Goal: Task Accomplishment & Management: Use online tool/utility

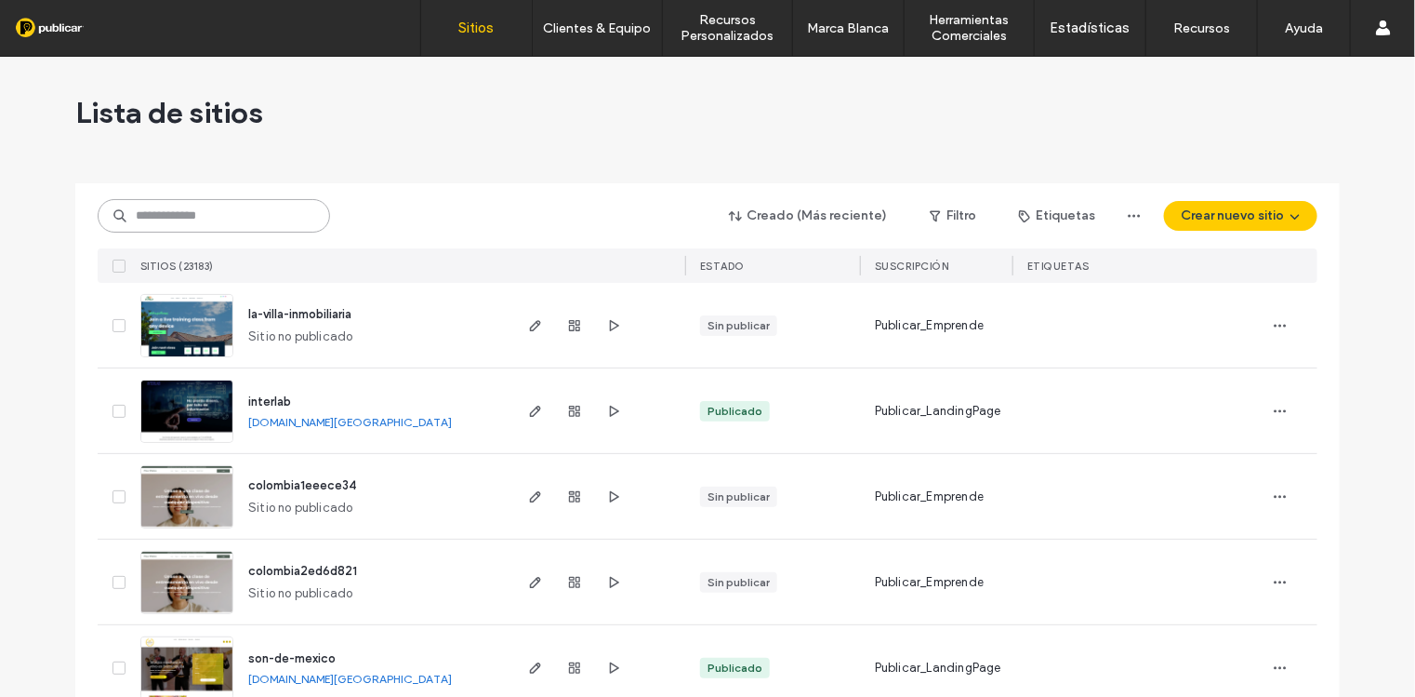
paste input "**********"
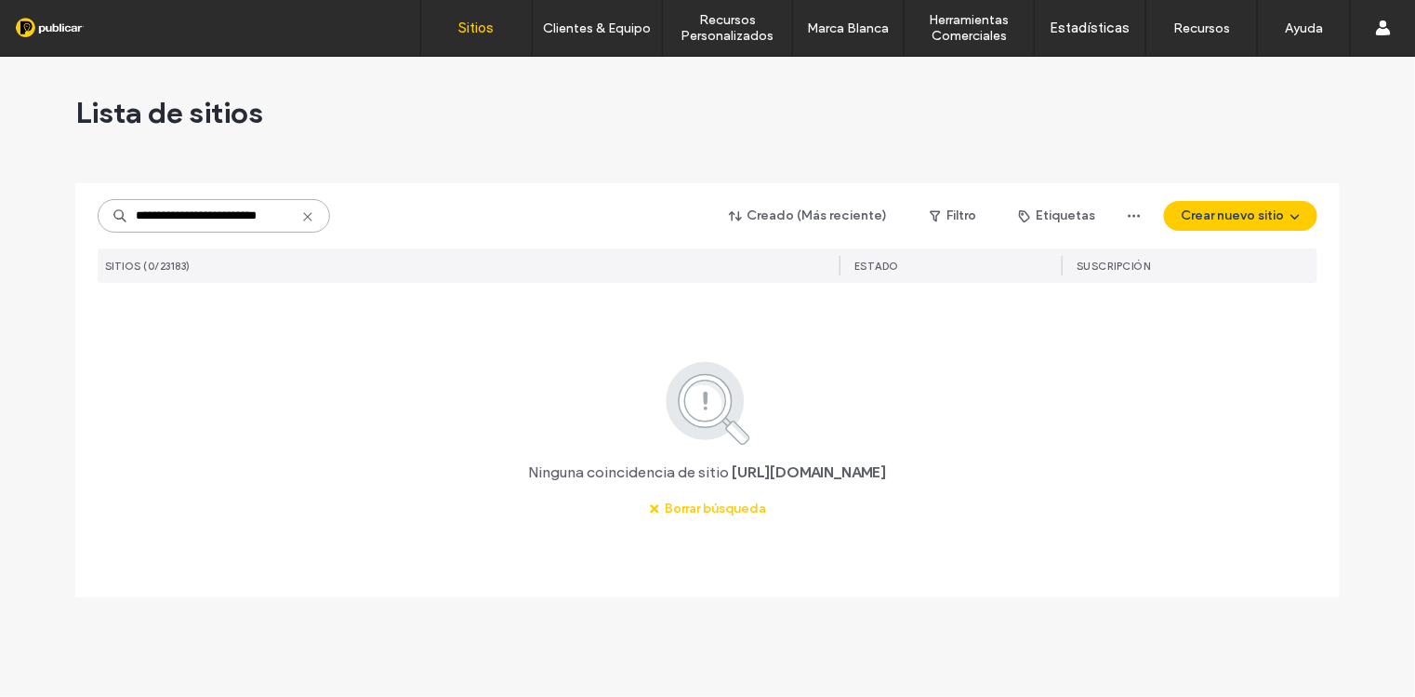
drag, startPoint x: 205, startPoint y: 214, endPoint x: 75, endPoint y: 212, distance: 129.3
click at [75, 213] on div "**********" at bounding box center [707, 390] width 1265 height 414
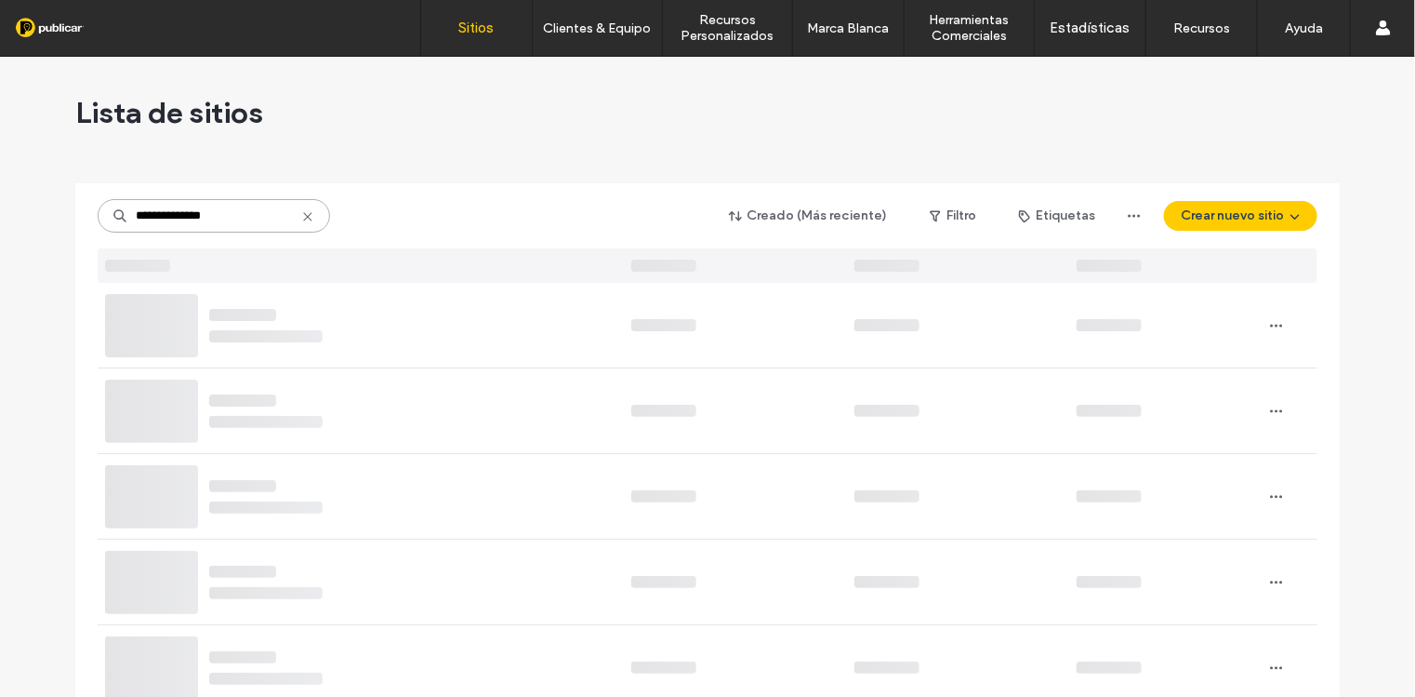
click at [244, 215] on input "**********" at bounding box center [214, 215] width 232 height 33
type input "**********"
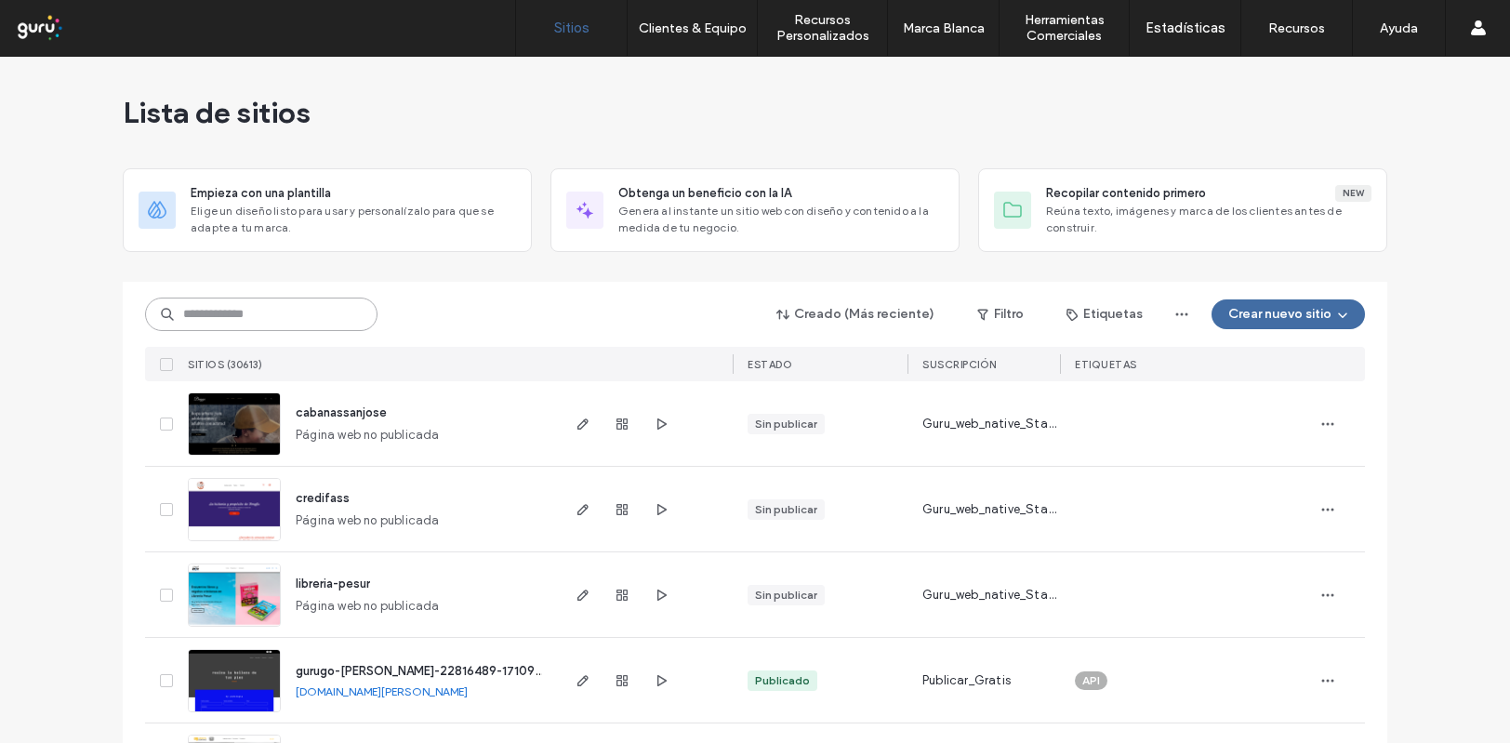
paste input "**********"
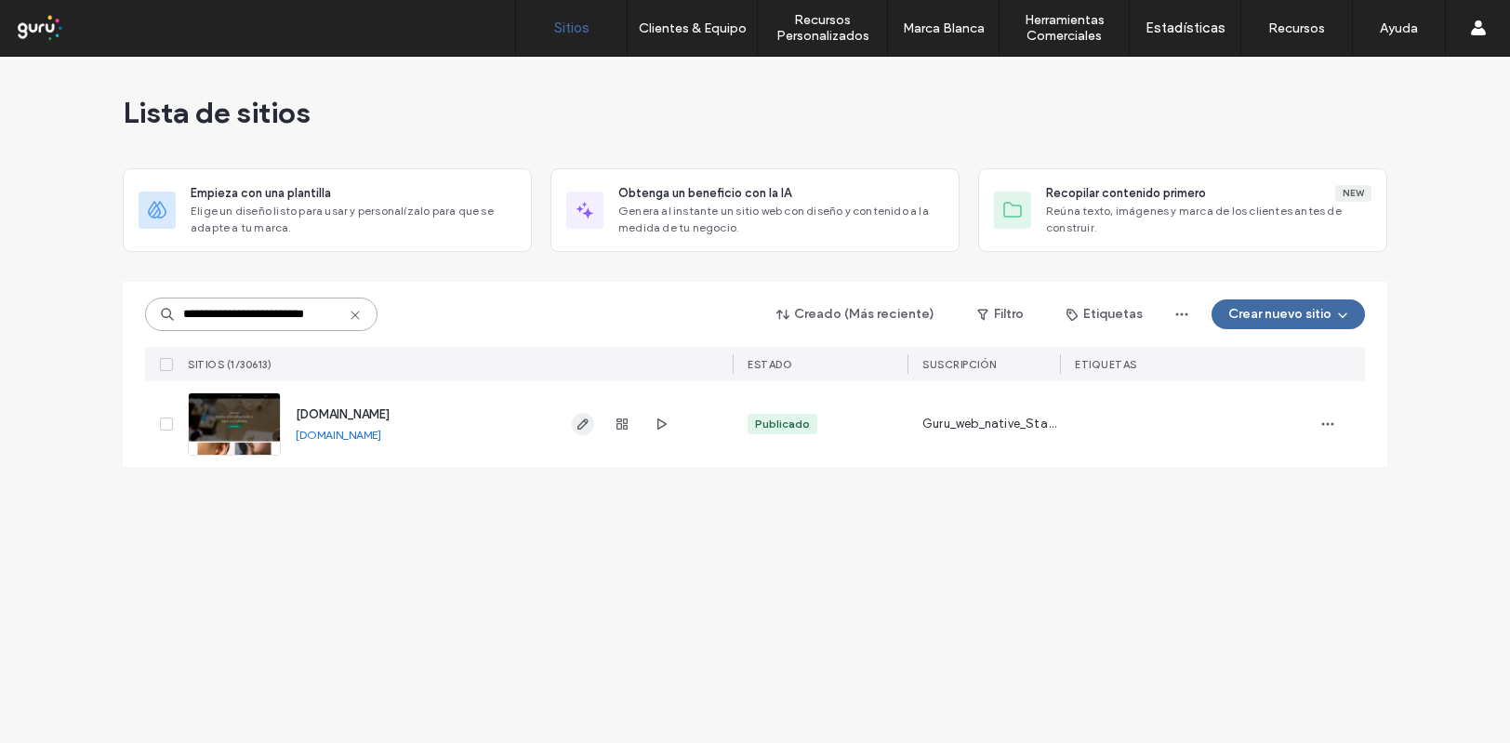
type input "**********"
click at [584, 420] on use "button" at bounding box center [583, 423] width 11 height 11
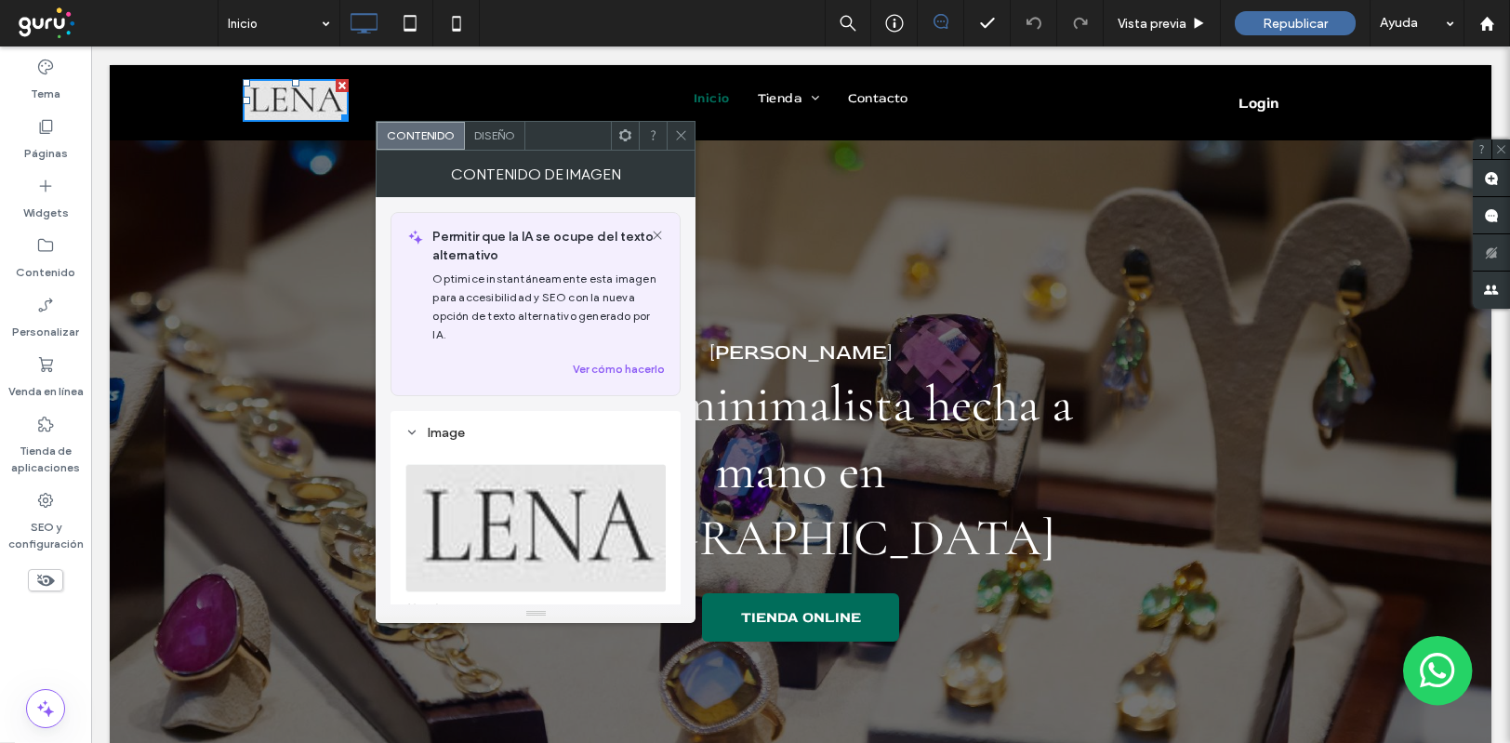
scroll to position [372, 0]
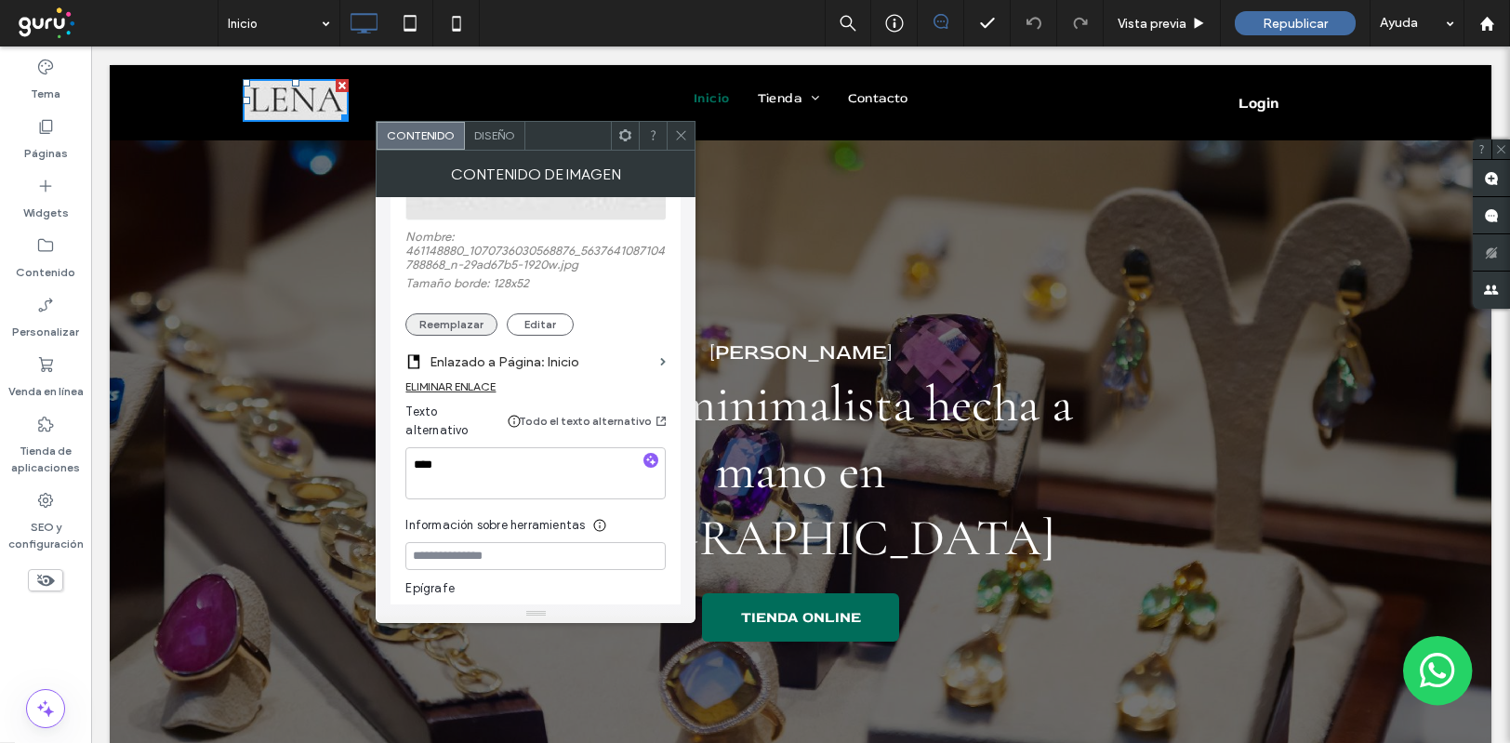
click at [444, 313] on button "Reemplazar" at bounding box center [451, 324] width 92 height 22
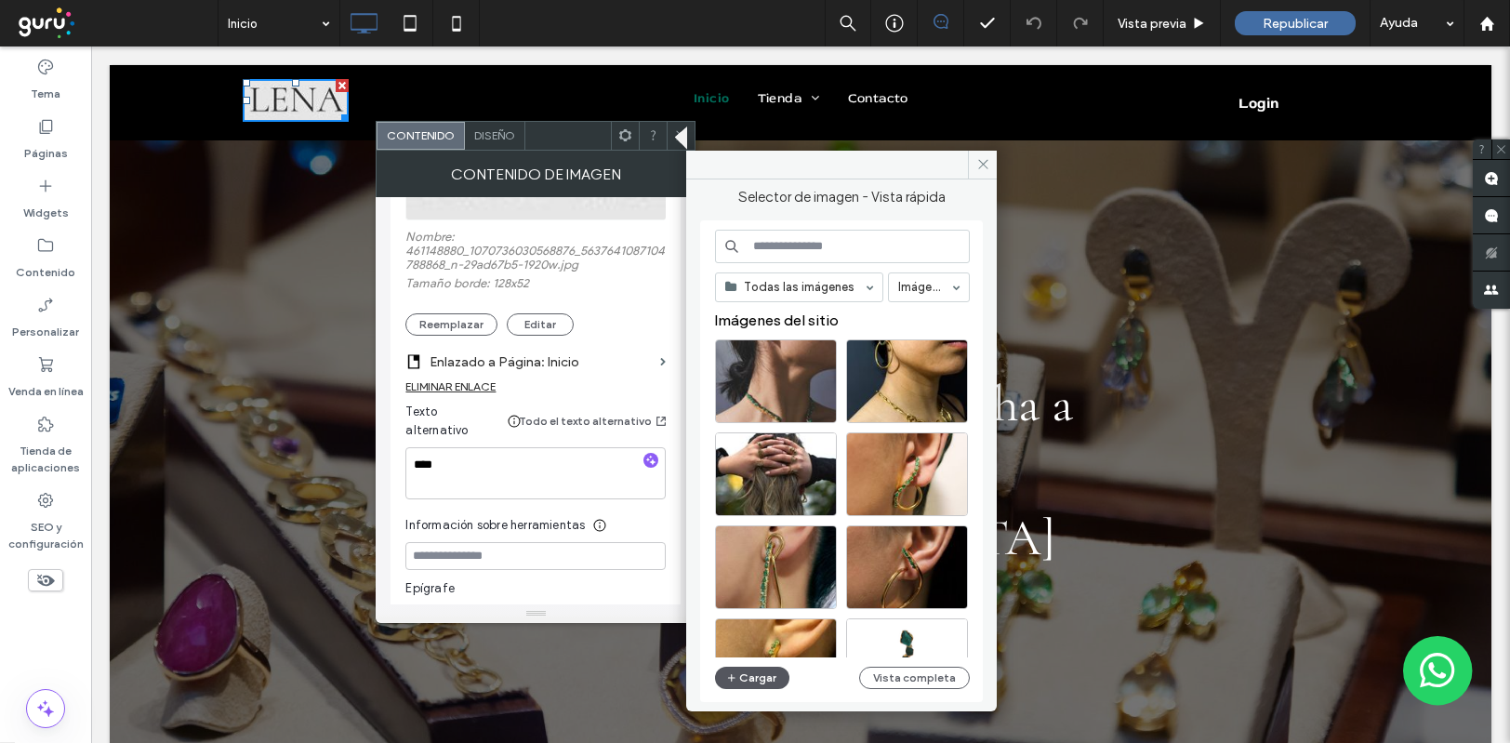
click at [747, 678] on button "Cargar" at bounding box center [752, 678] width 74 height 22
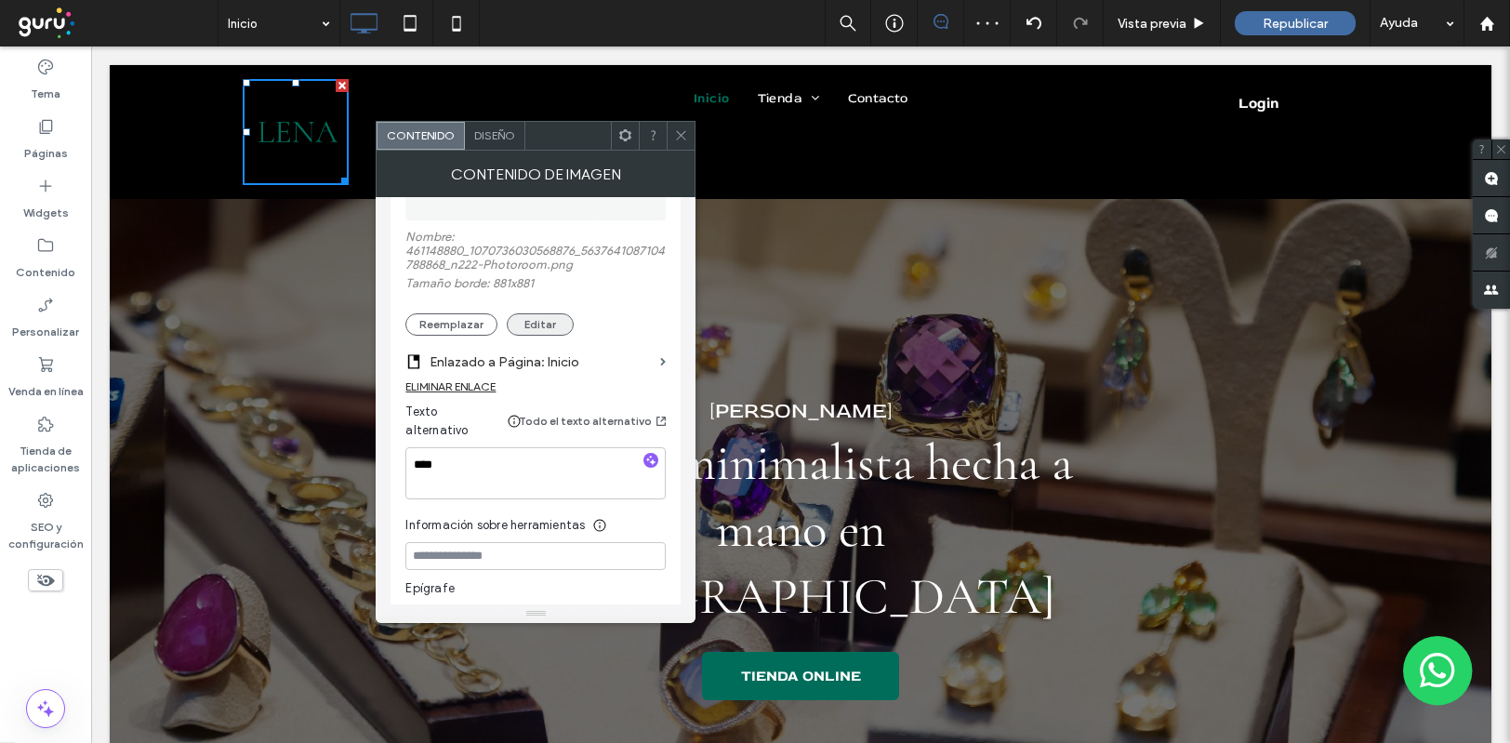
click at [535, 313] on button "Editar" at bounding box center [540, 324] width 67 height 22
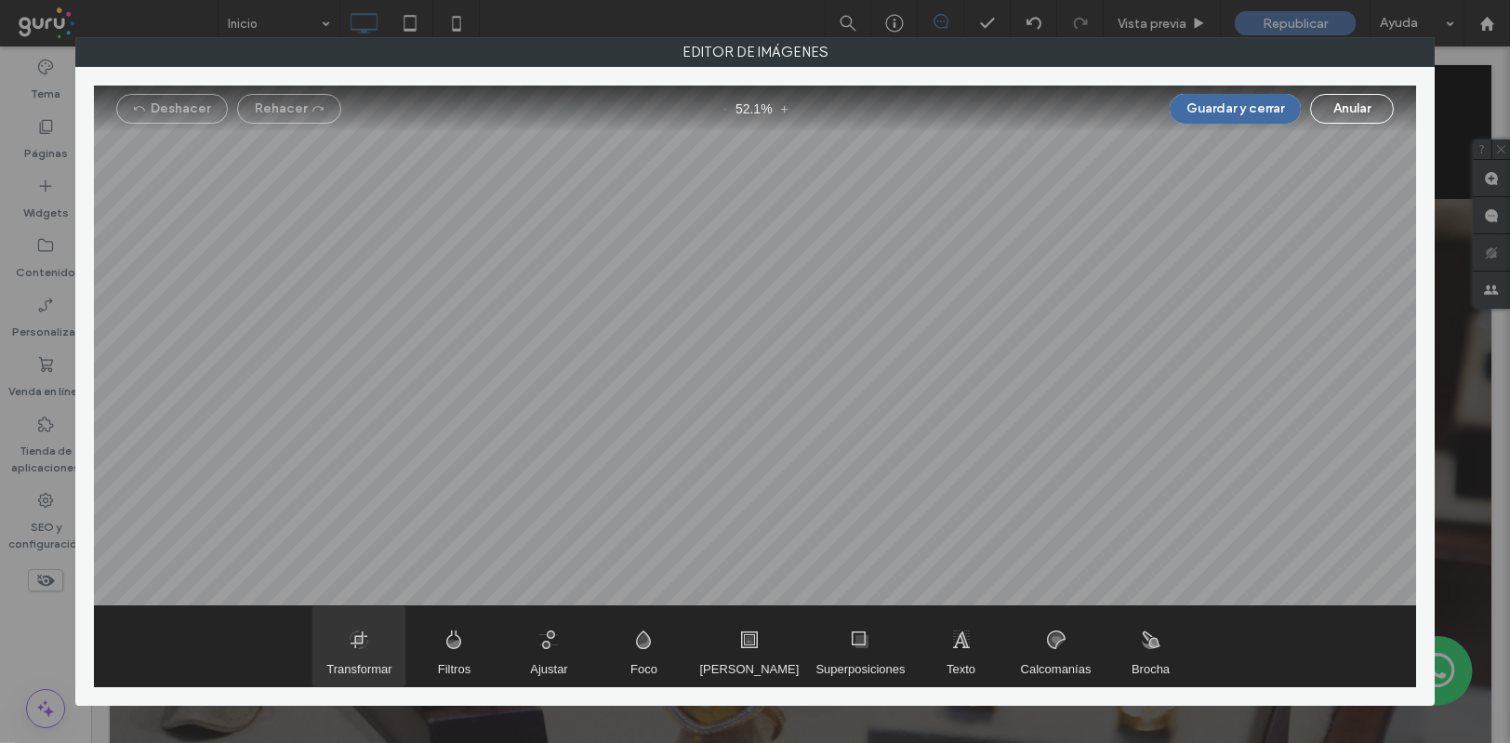
click at [363, 647] on span "Transformar" at bounding box center [358, 646] width 93 height 80
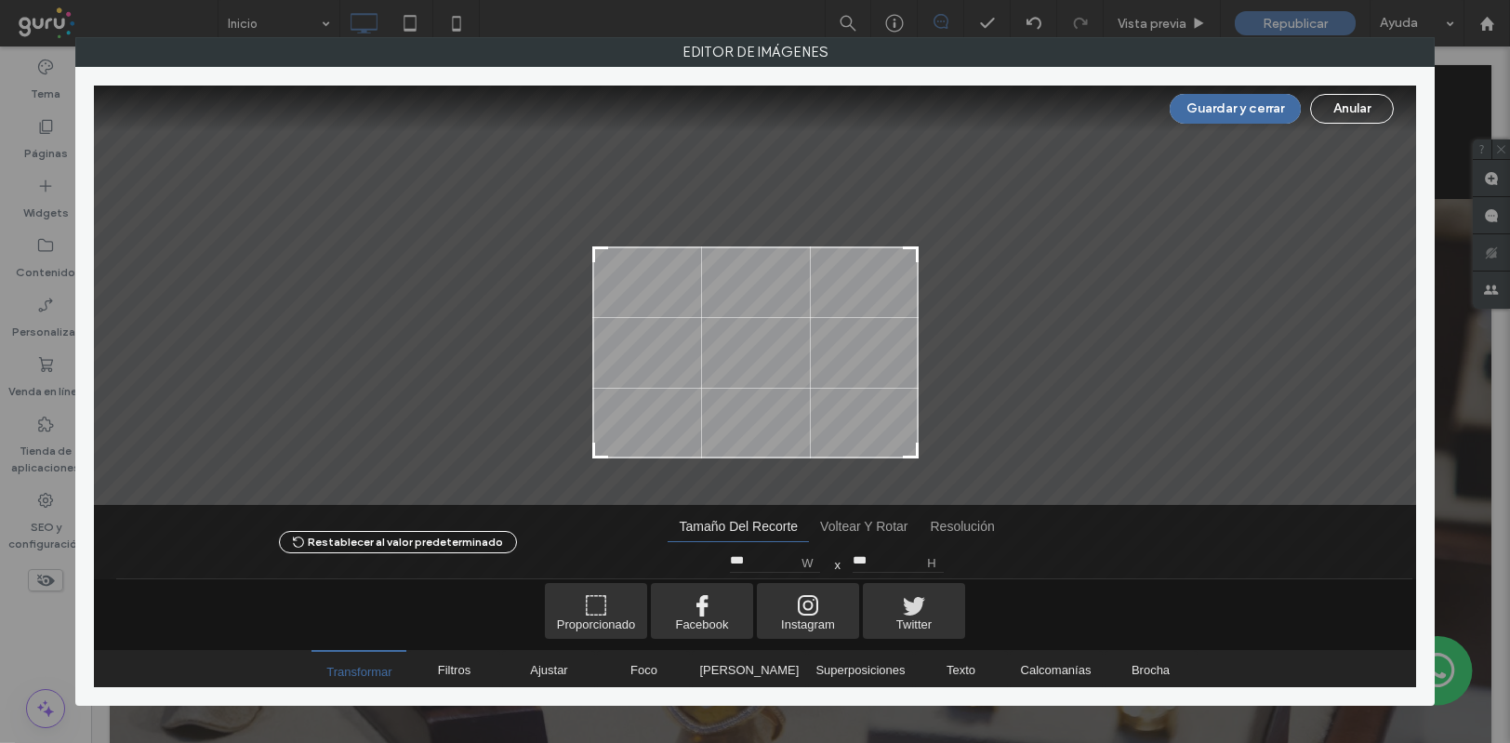
drag, startPoint x: 915, startPoint y: 134, endPoint x: 955, endPoint y: 246, distance: 119.4
click at [955, 246] on div at bounding box center [755, 295] width 1322 height 419
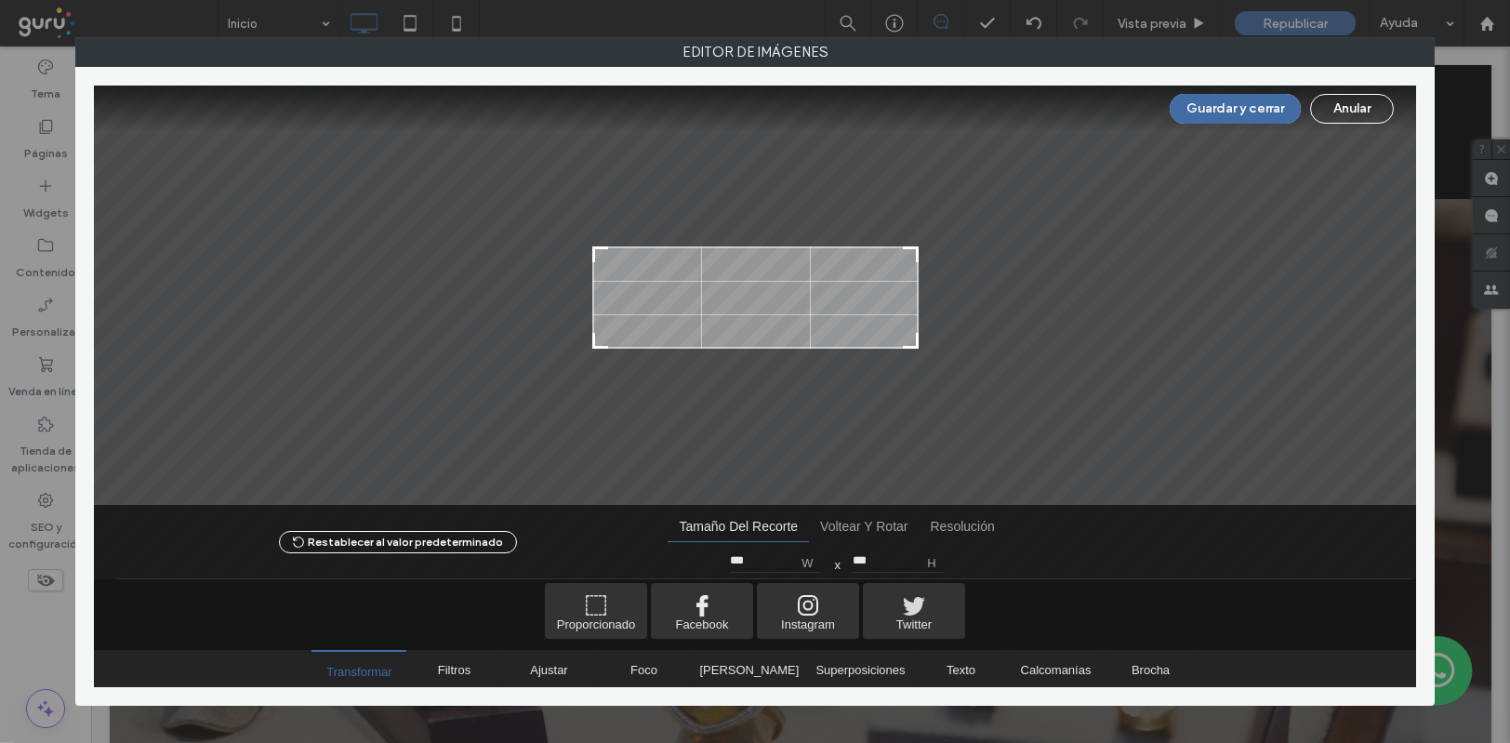
drag, startPoint x: 915, startPoint y: 454, endPoint x: 947, endPoint y: 344, distance: 114.2
click at [947, 344] on div at bounding box center [755, 295] width 1322 height 419
type input "***"
click at [912, 341] on div at bounding box center [910, 336] width 22 height 22
click at [1187, 107] on button "Guardar y cerrar" at bounding box center [1235, 109] width 131 height 30
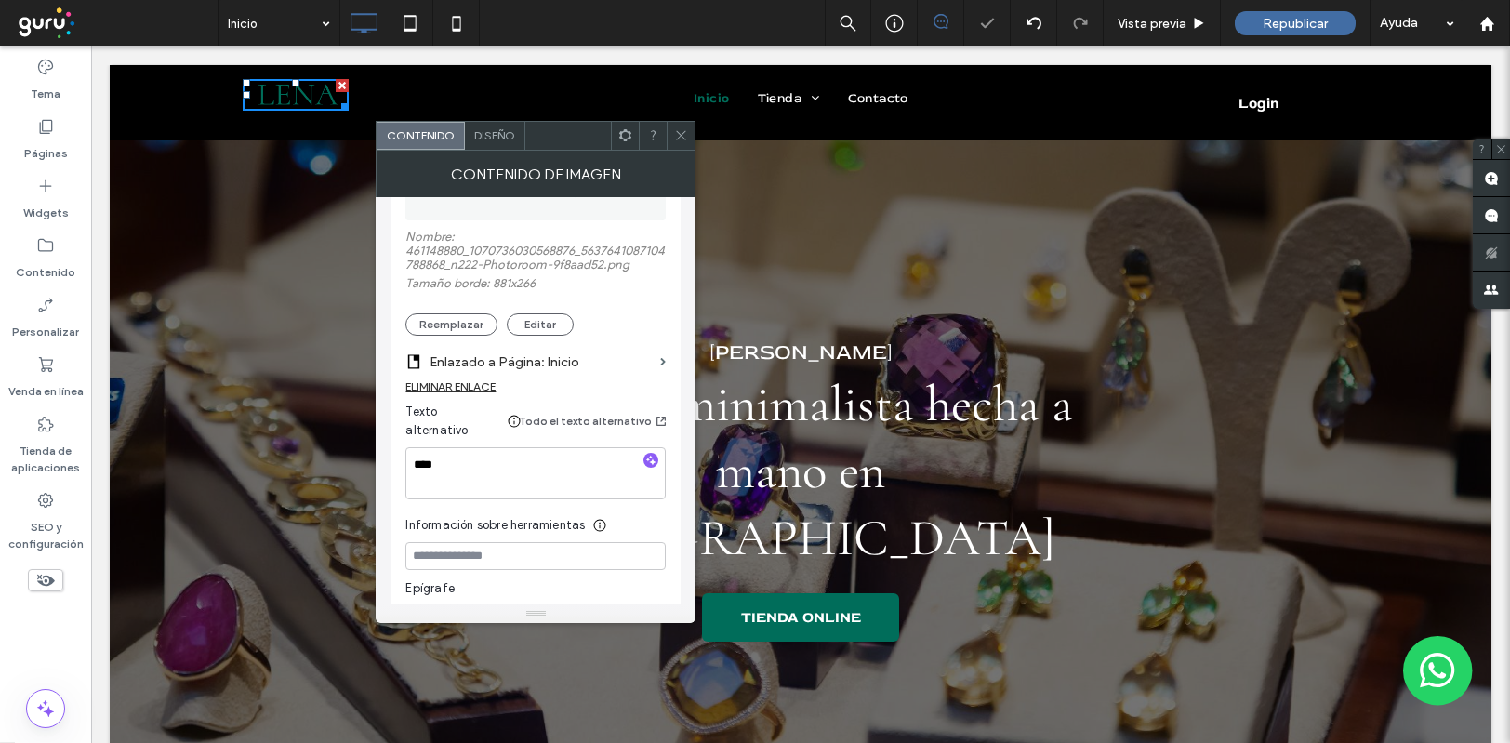
click at [678, 133] on icon at bounding box center [681, 135] width 14 height 14
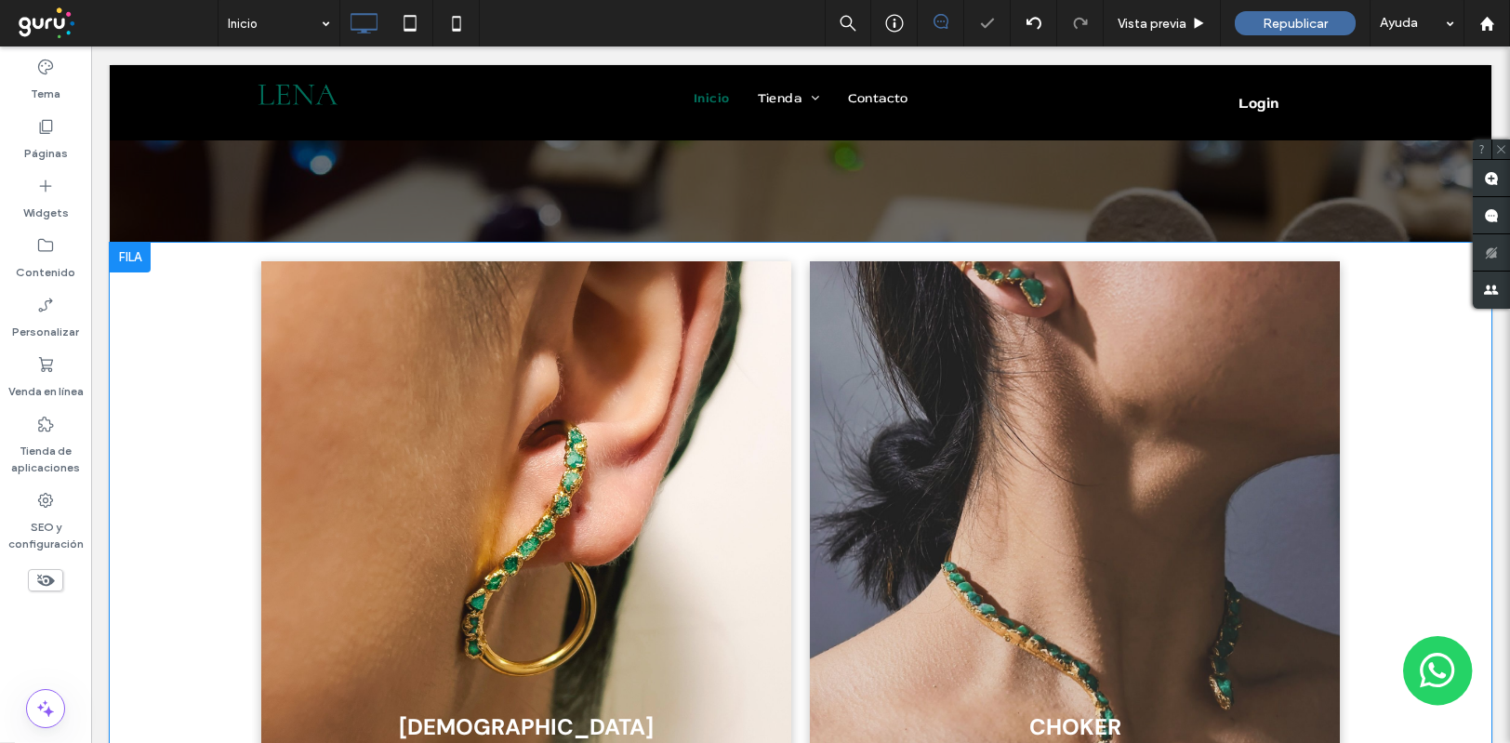
scroll to position [0, 0]
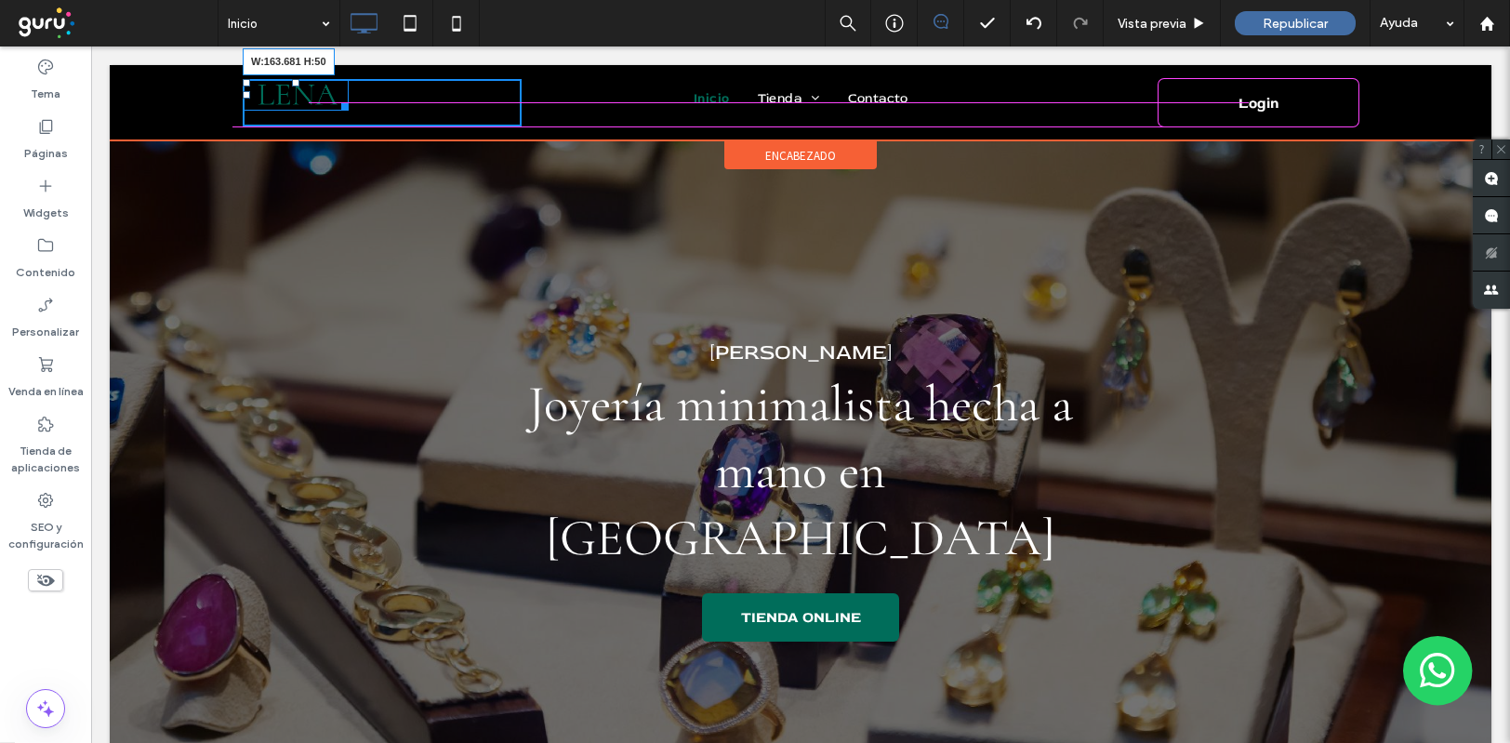
drag, startPoint x: 334, startPoint y: 106, endPoint x: 451, endPoint y: 166, distance: 131.4
click at [349, 111] on div "W:163.681 H:50" at bounding box center [296, 95] width 106 height 32
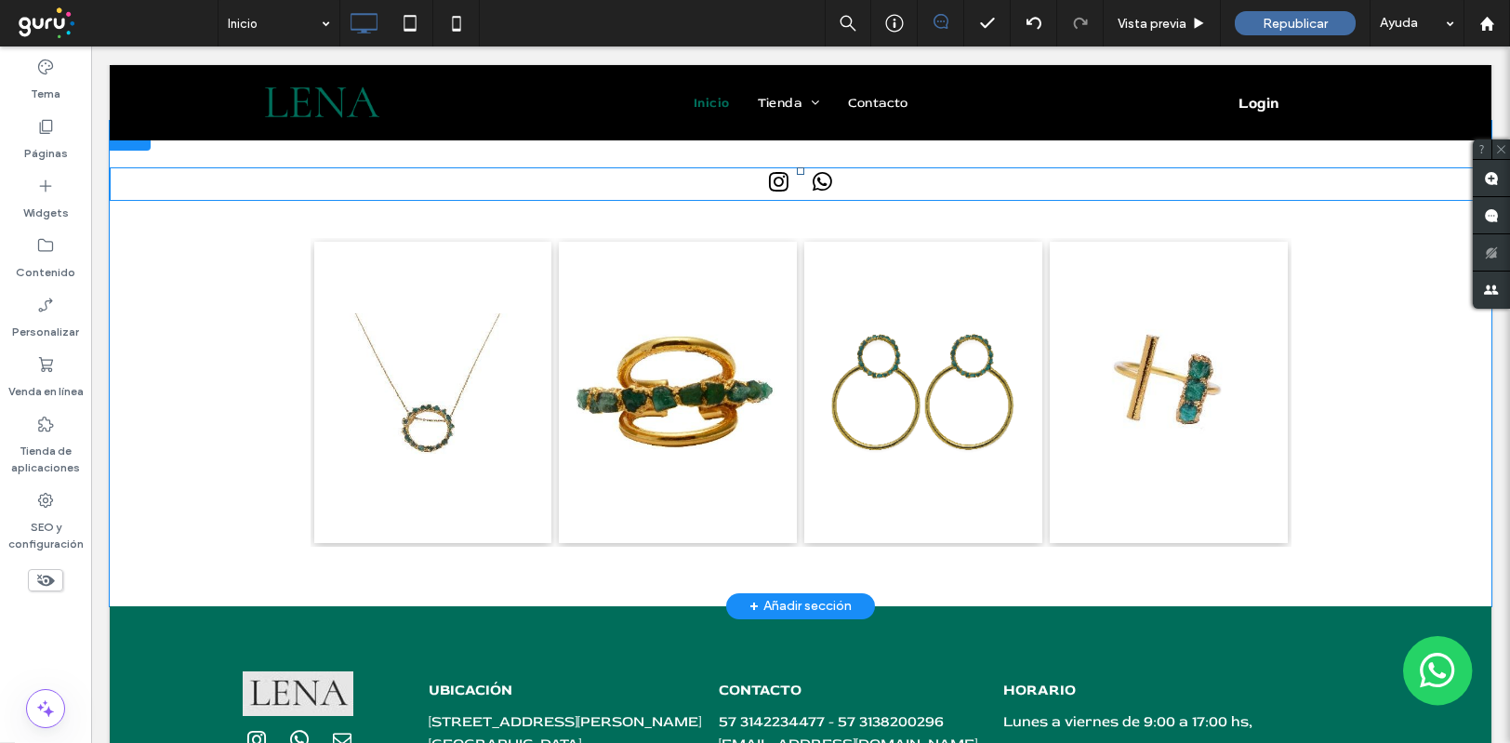
scroll to position [4351, 0]
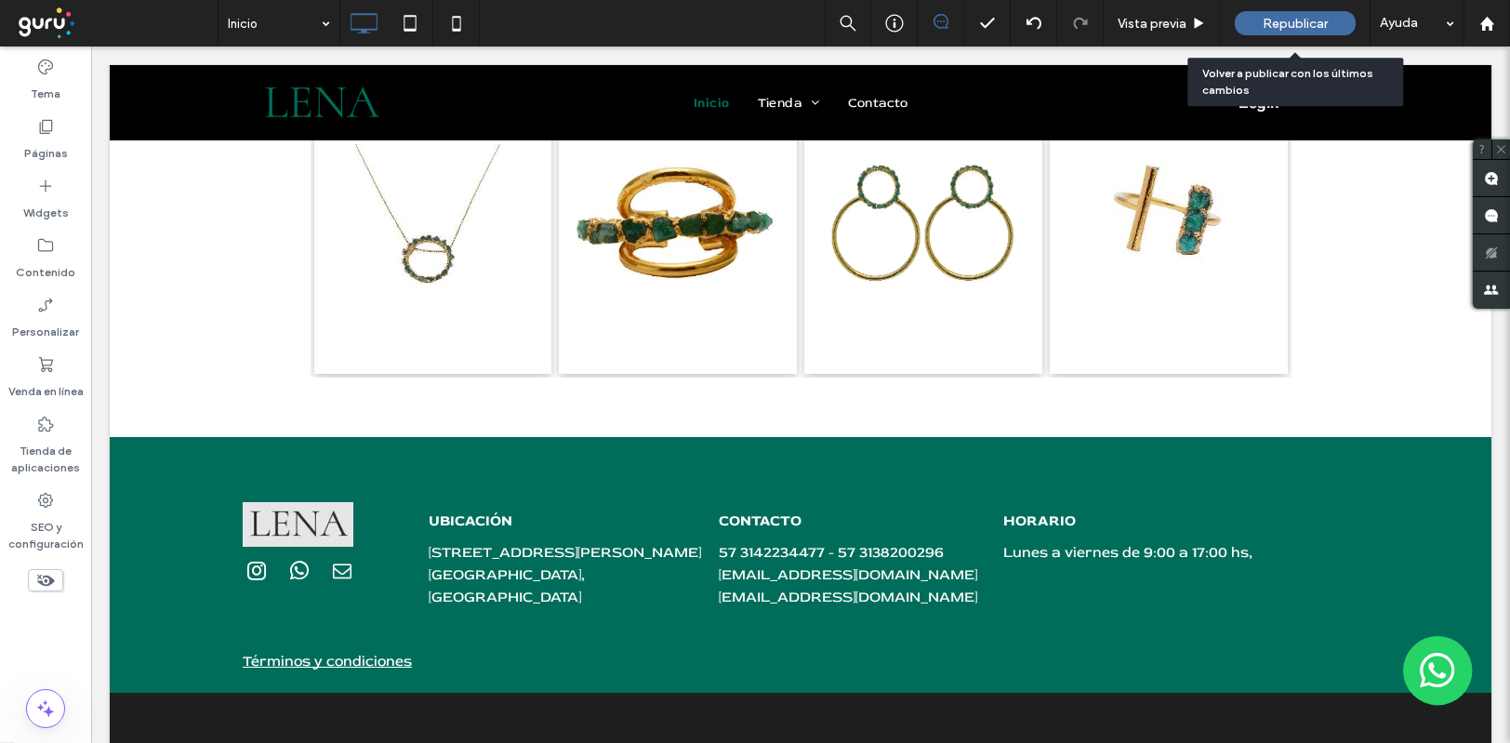
click at [1277, 31] on span "Republicar" at bounding box center [1295, 24] width 65 height 16
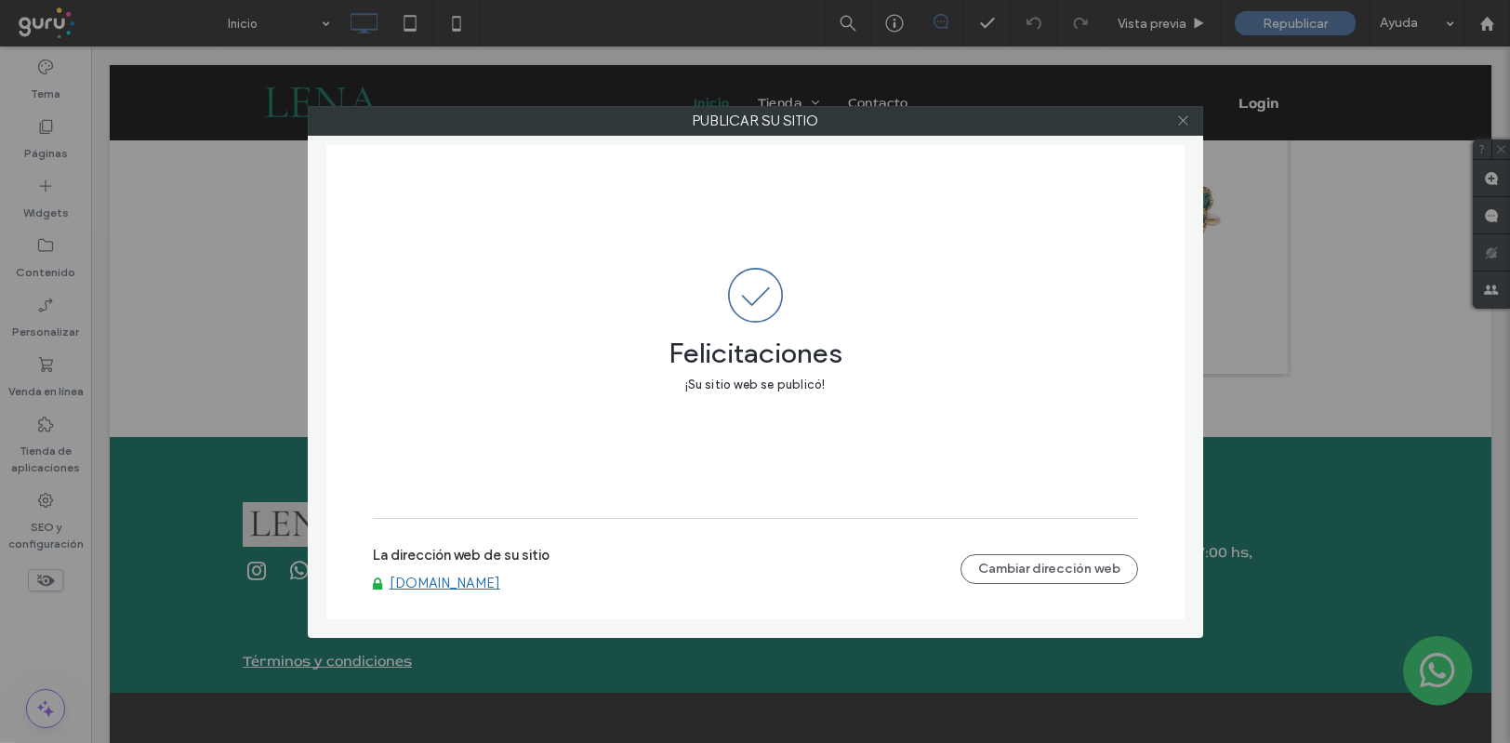
click at [1183, 125] on icon at bounding box center [1183, 120] width 14 height 14
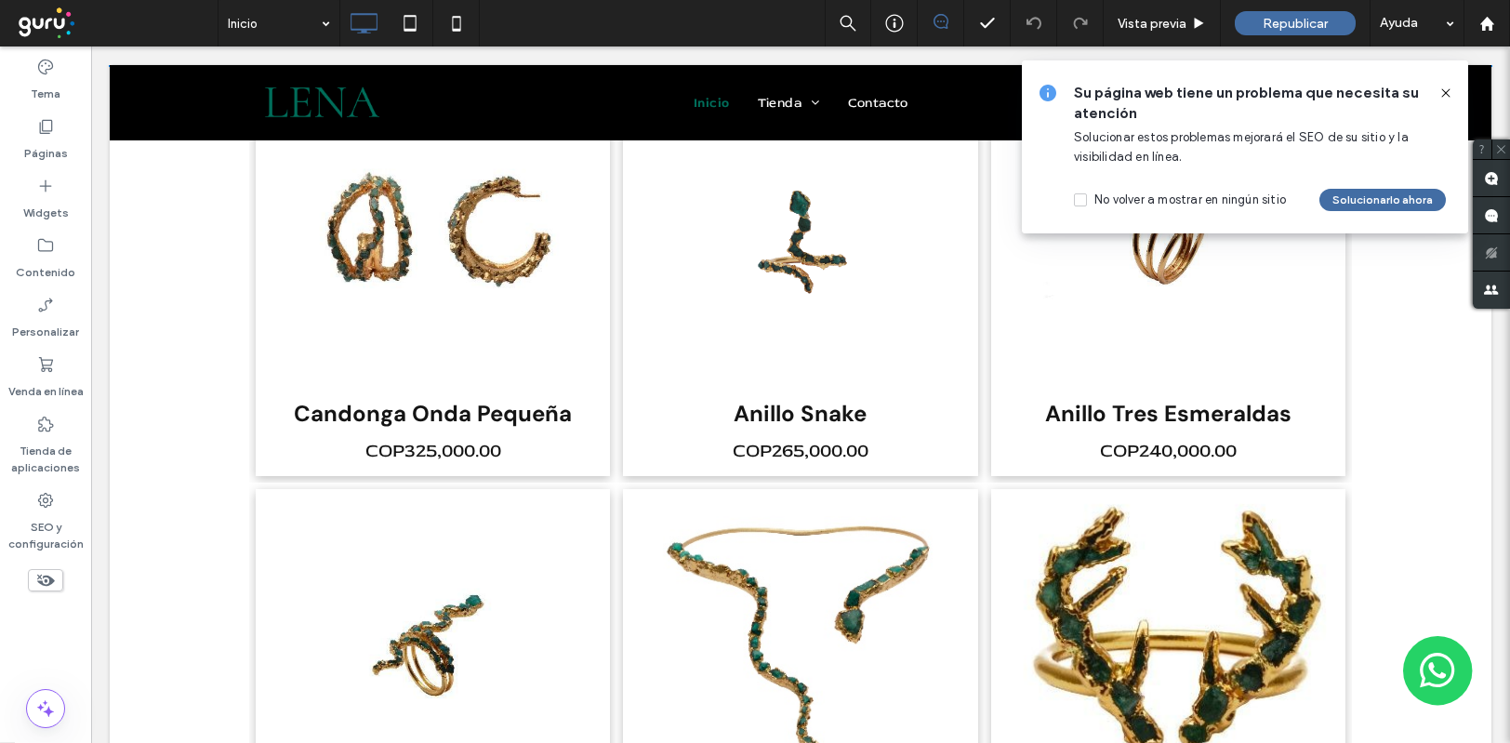
scroll to position [1623, 0]
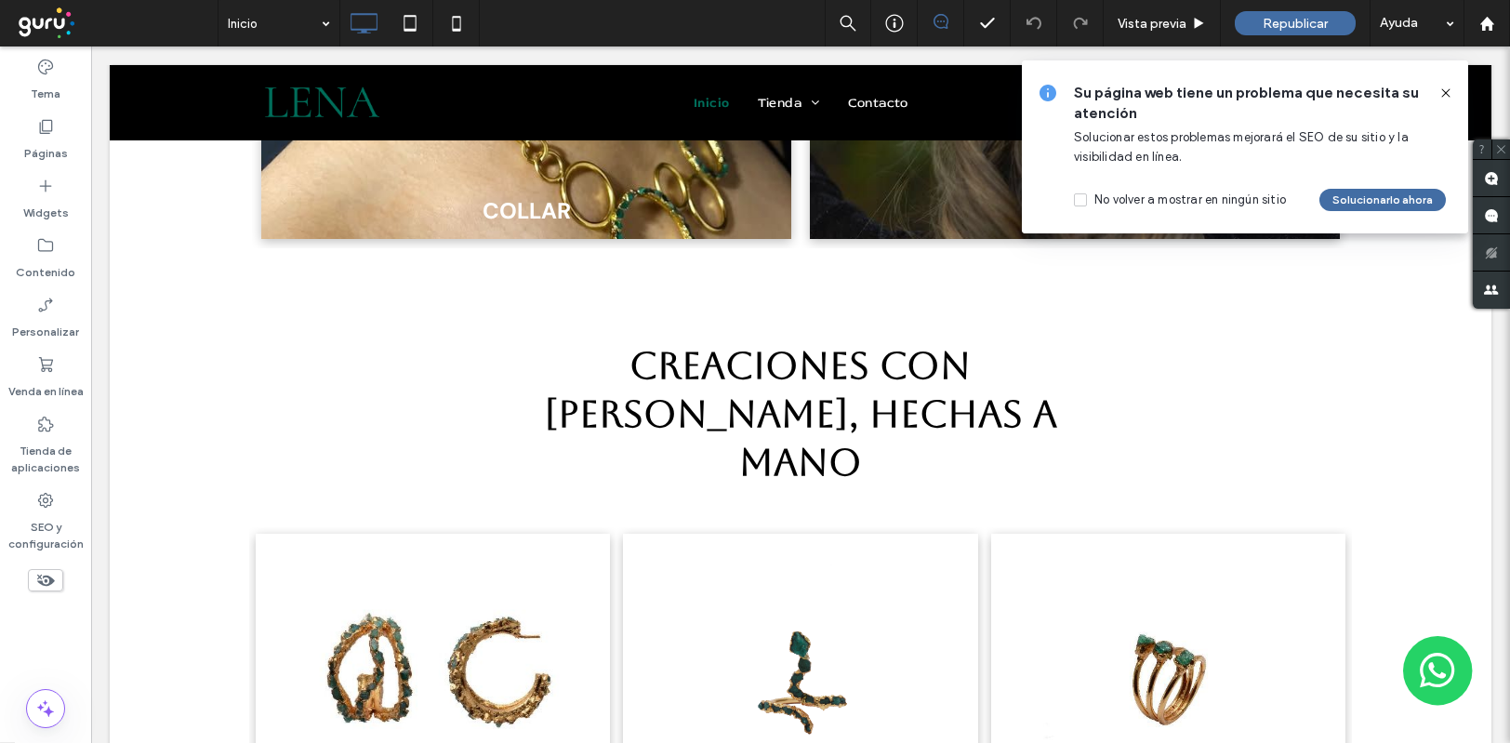
drag, startPoint x: 1445, startPoint y: 93, endPoint x: 965, endPoint y: 261, distance: 508.5
click at [1445, 93] on use at bounding box center [1445, 92] width 8 height 8
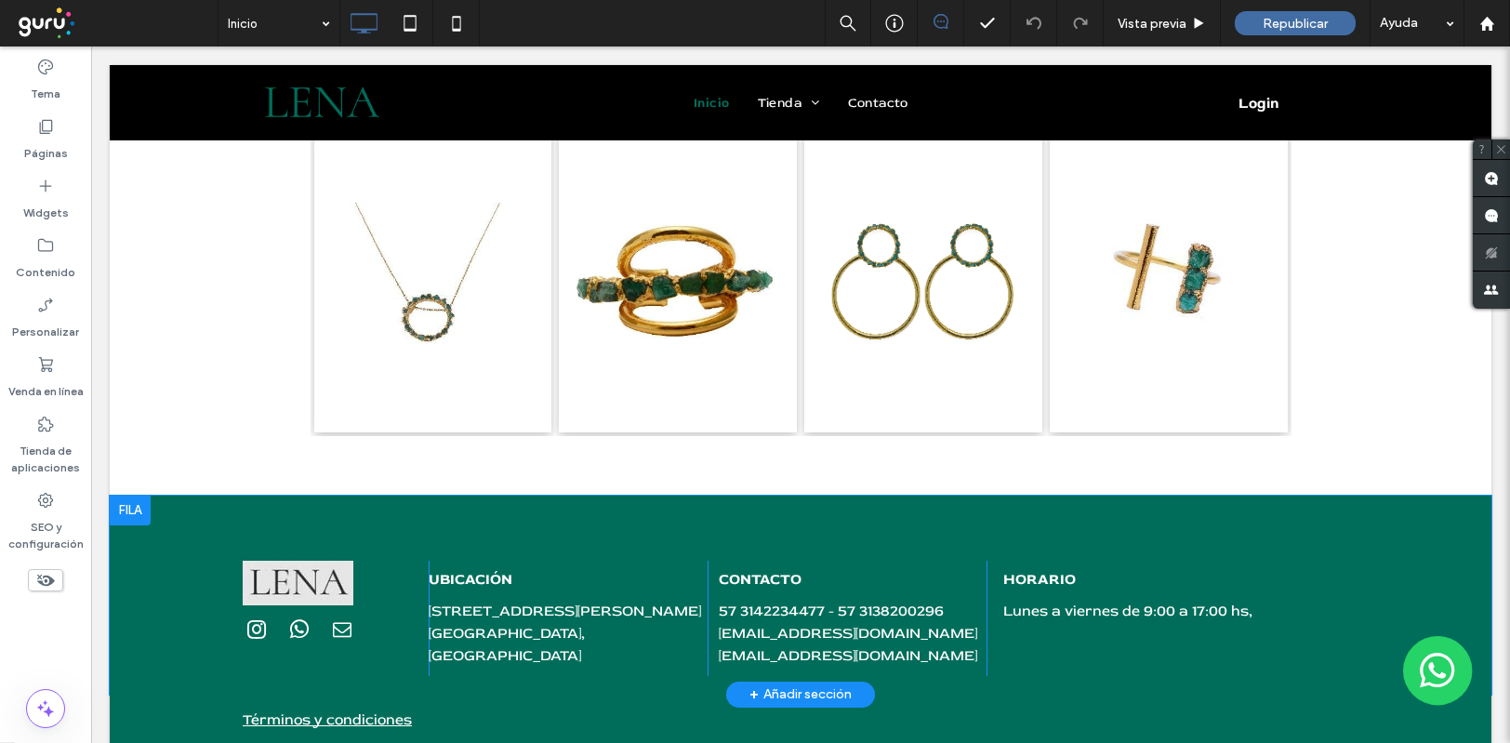
scroll to position [4351, 0]
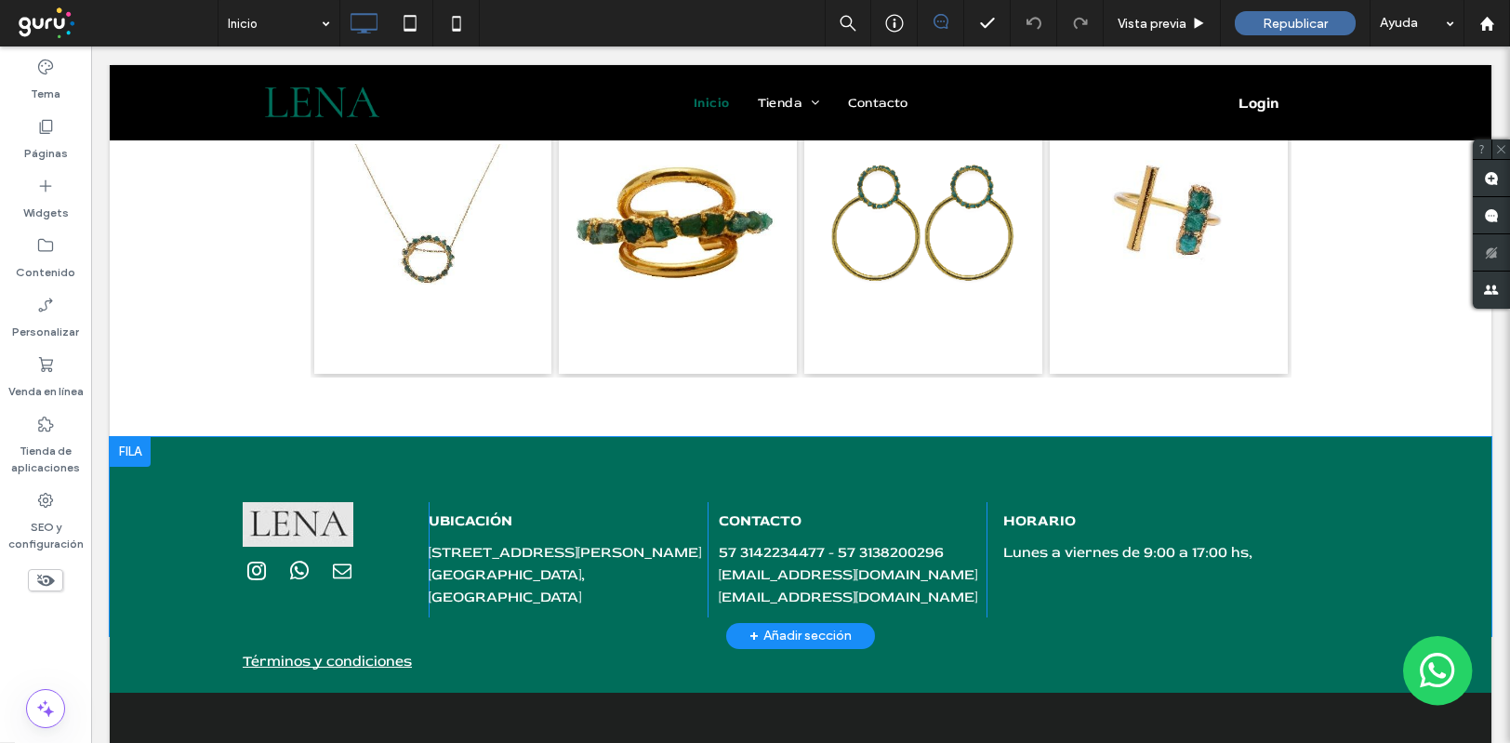
click at [159, 437] on div "Click To Paste UBICACIÓN Carrera 7 12c 40 piso 4, Candelaria Bogotá, Colombia C…" at bounding box center [801, 536] width 1382 height 199
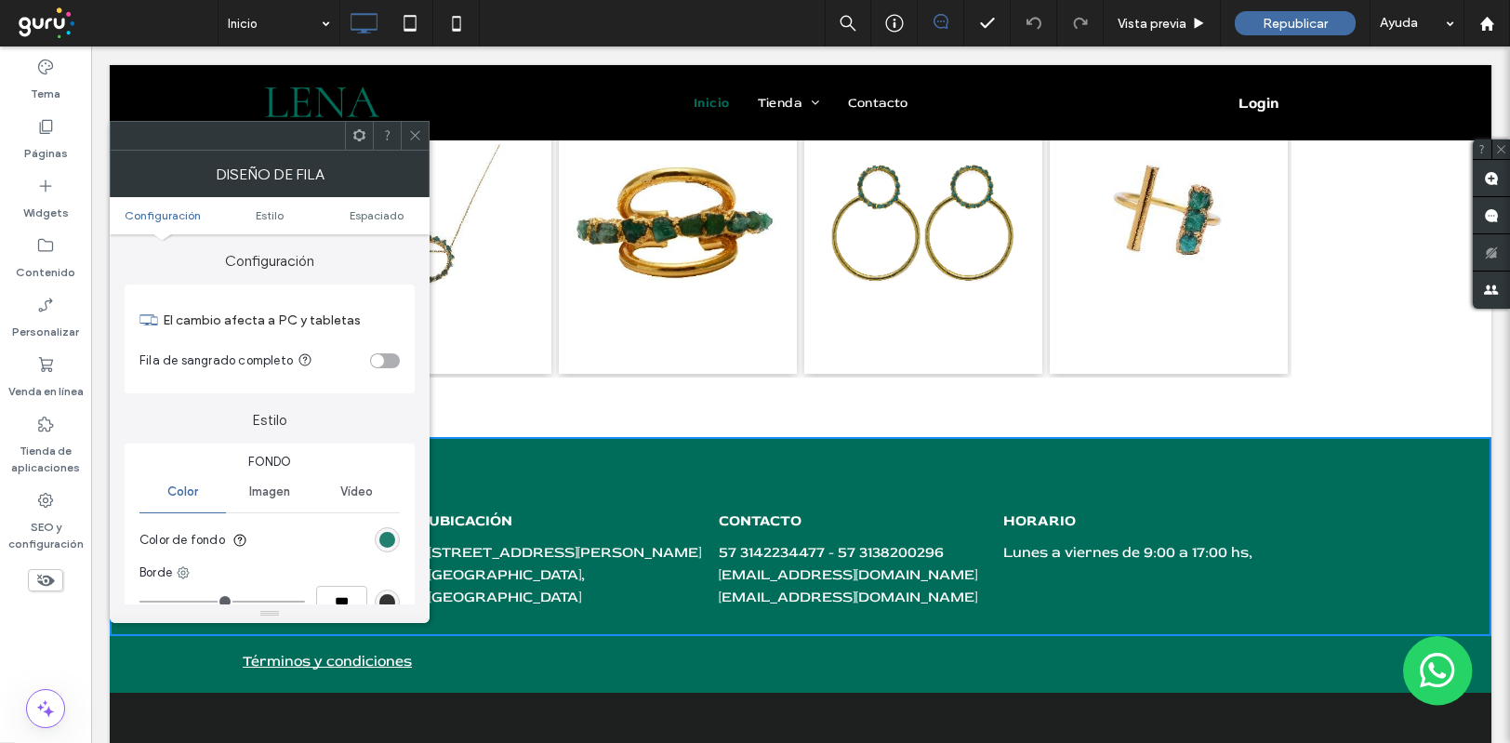
click at [381, 538] on div "rgb(0, 109, 90)" at bounding box center [387, 540] width 16 height 16
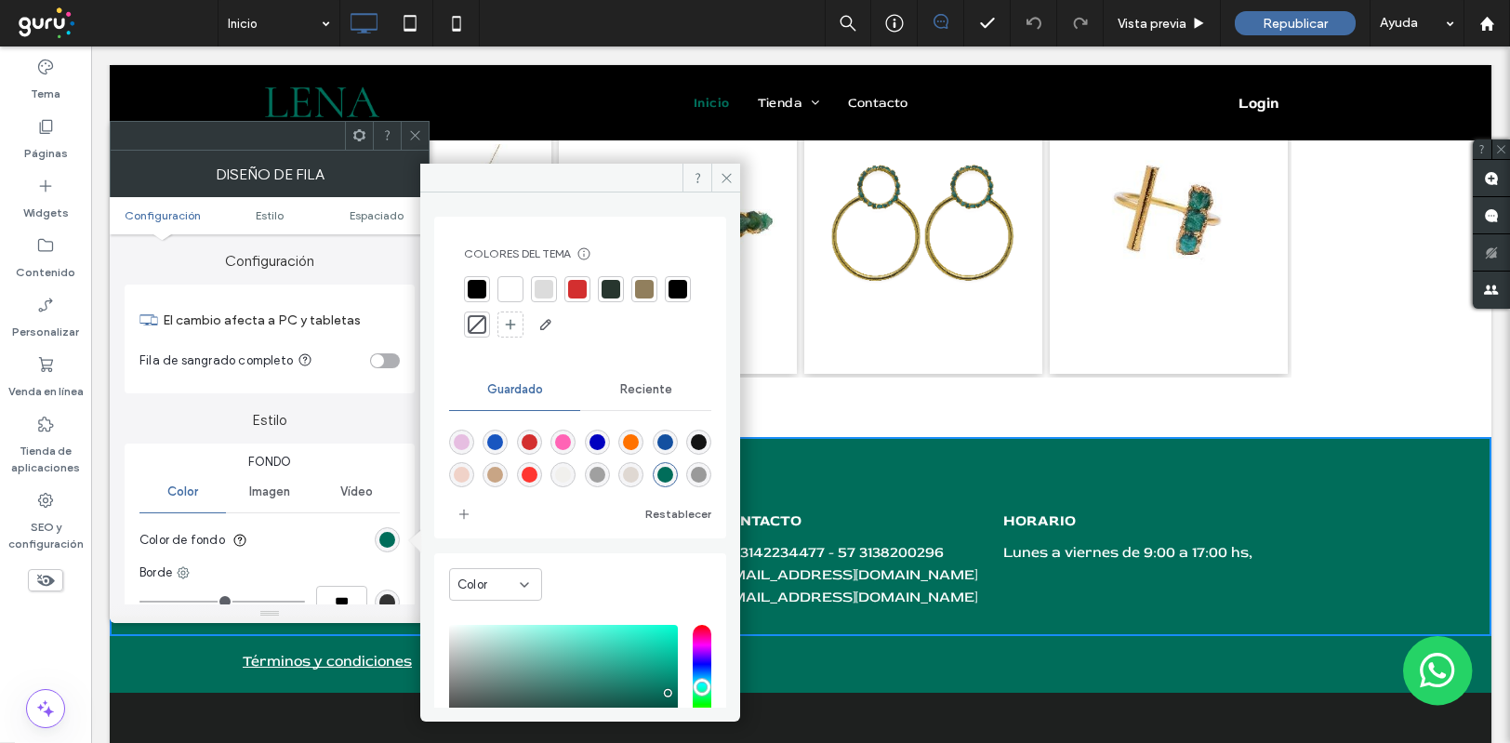
click at [476, 290] on div at bounding box center [477, 289] width 19 height 19
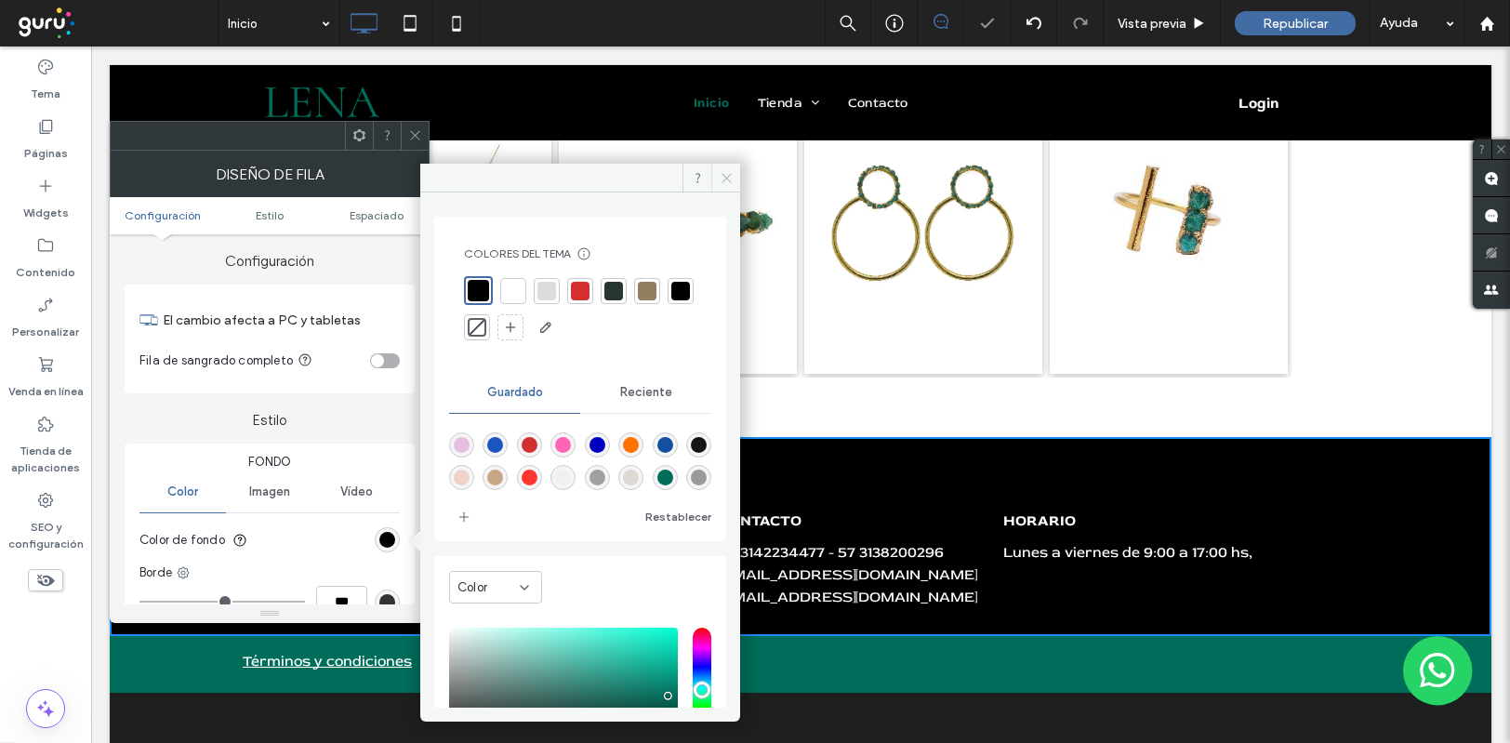
click at [735, 180] on span at bounding box center [725, 178] width 29 height 28
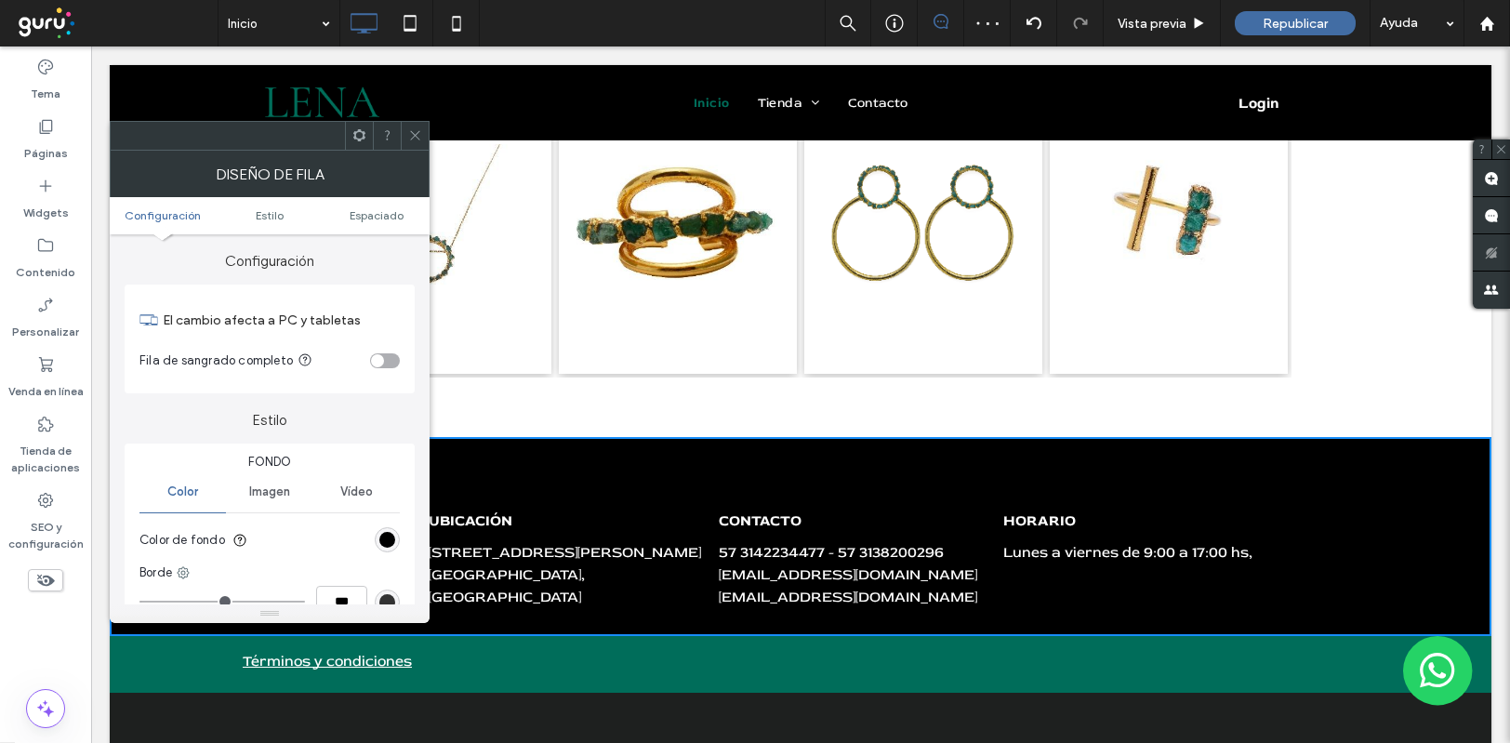
click at [417, 134] on icon at bounding box center [415, 135] width 14 height 14
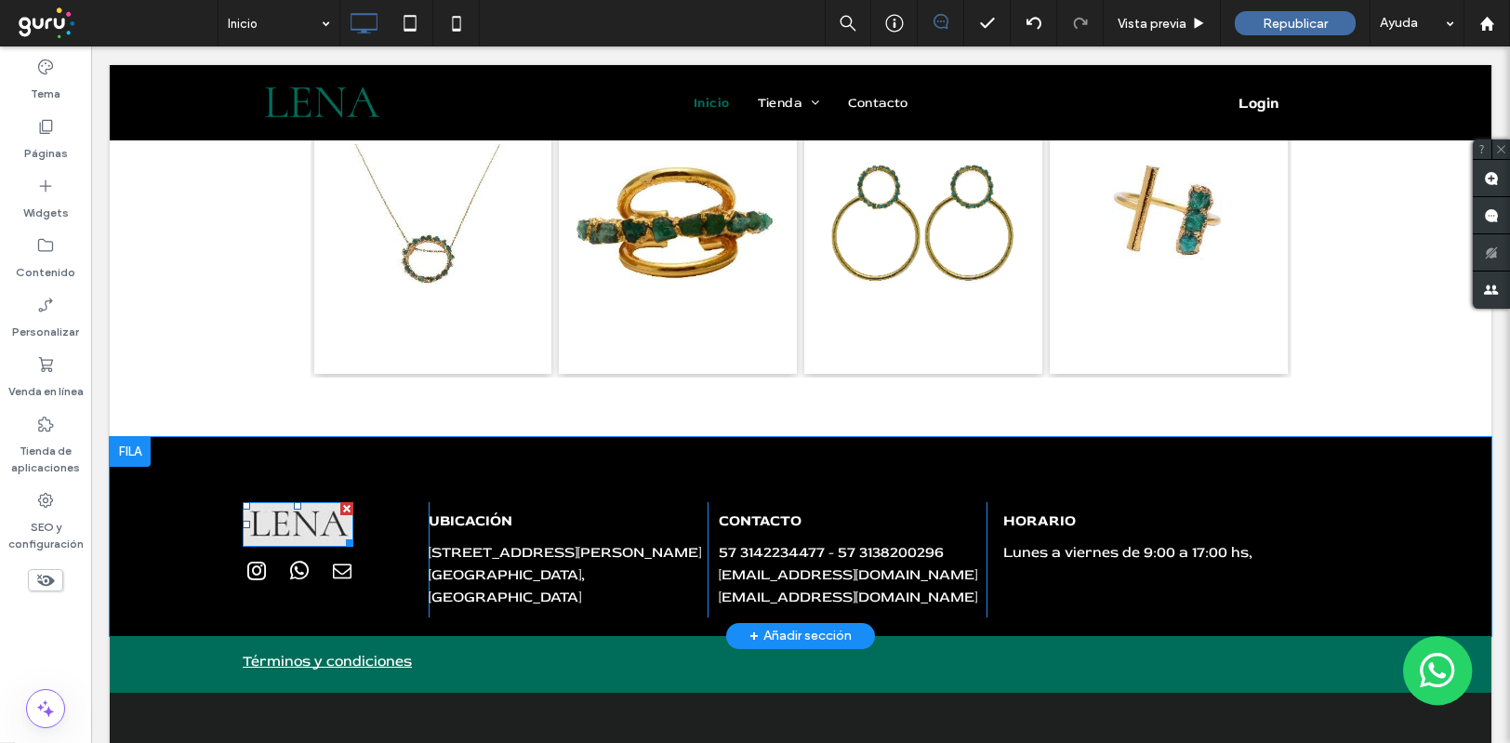
click at [280, 502] on img at bounding box center [298, 524] width 111 height 45
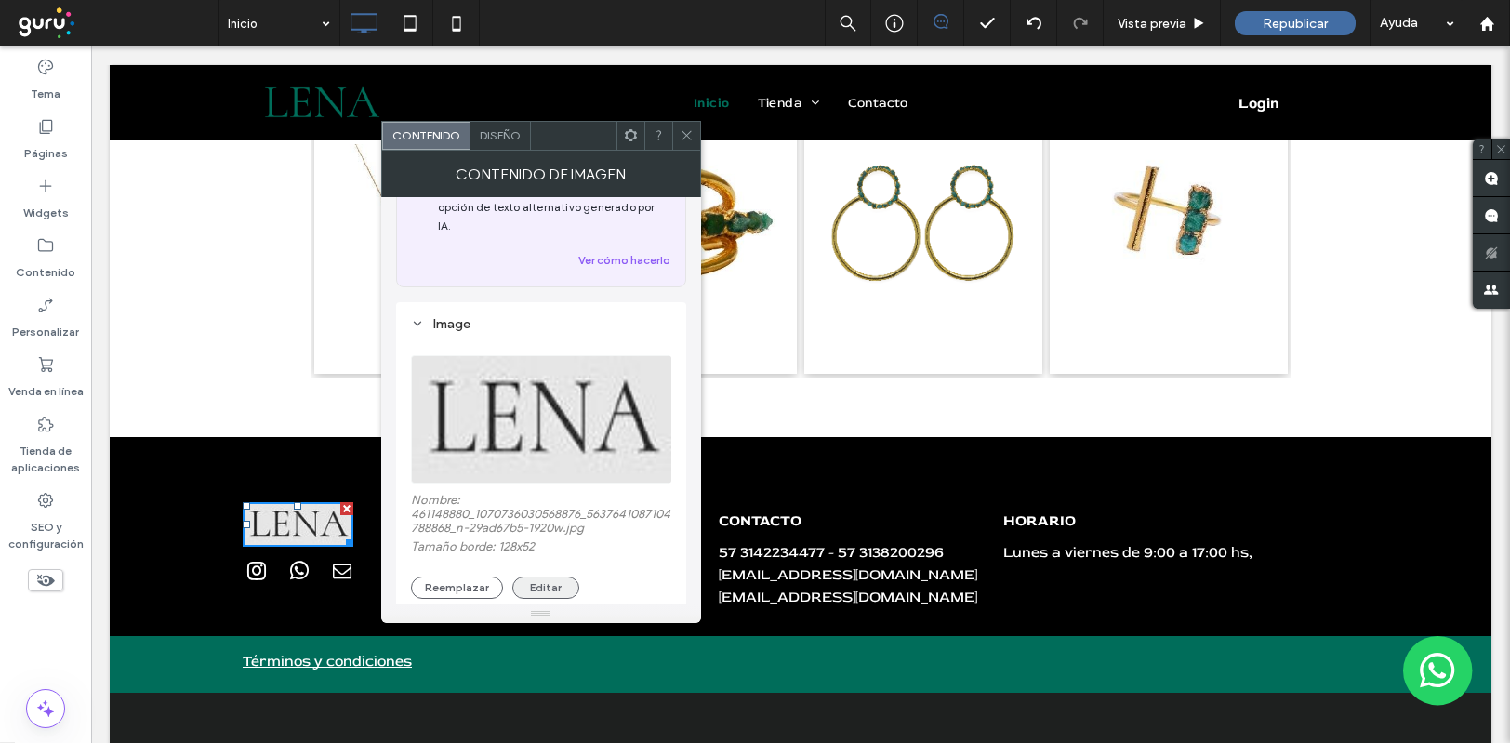
scroll to position [247, 0]
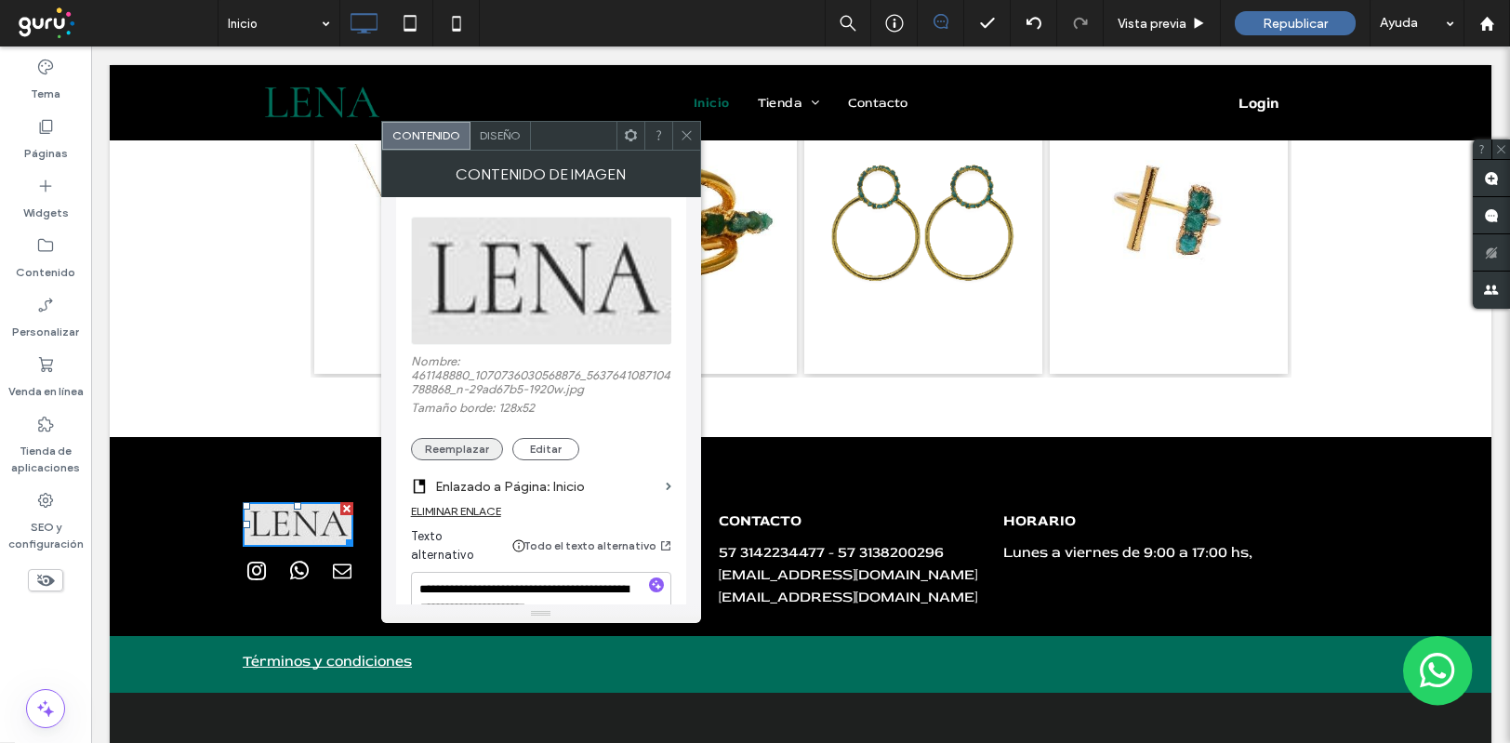
click at [477, 438] on button "Reemplazar" at bounding box center [457, 449] width 92 height 22
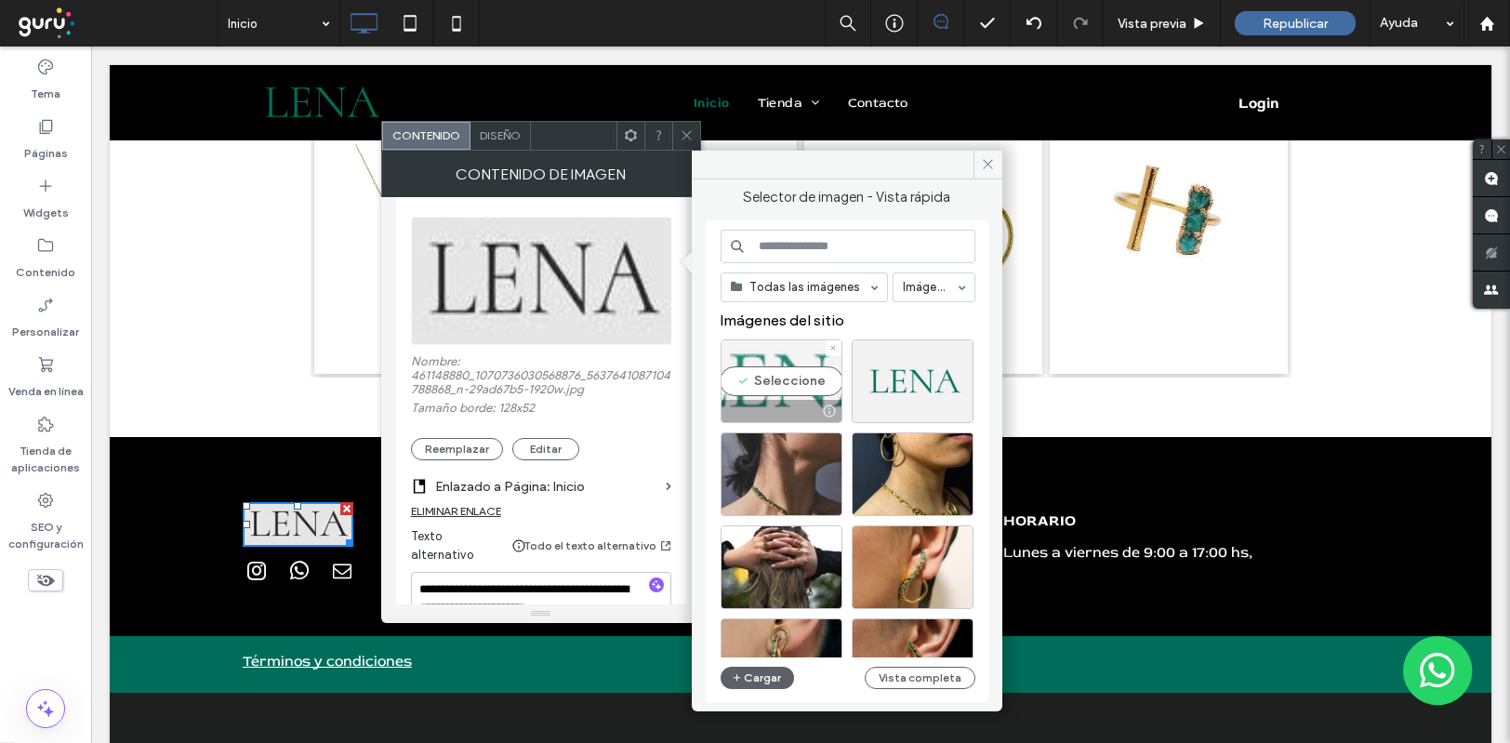
click at [781, 379] on div "Seleccione" at bounding box center [782, 381] width 122 height 84
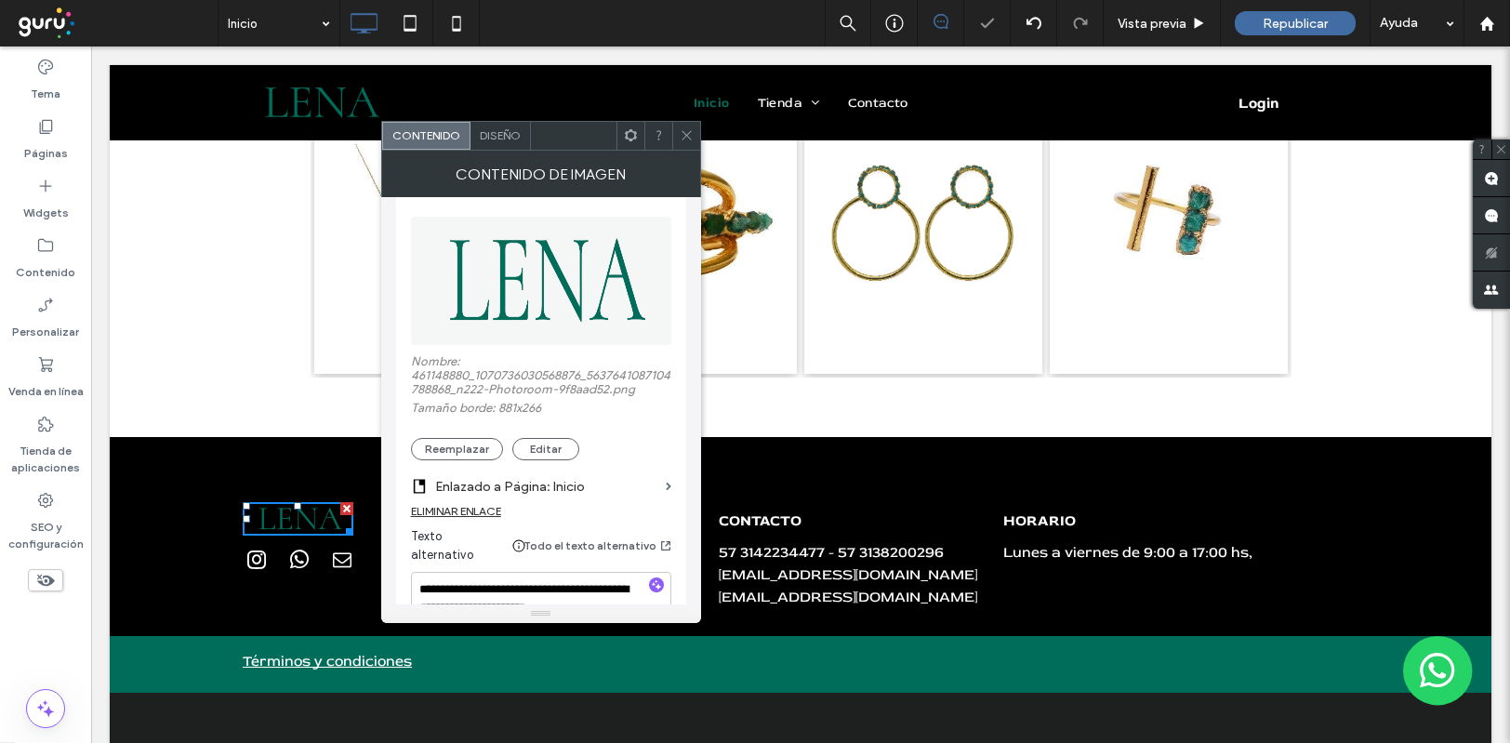
click at [682, 143] on span at bounding box center [687, 136] width 14 height 28
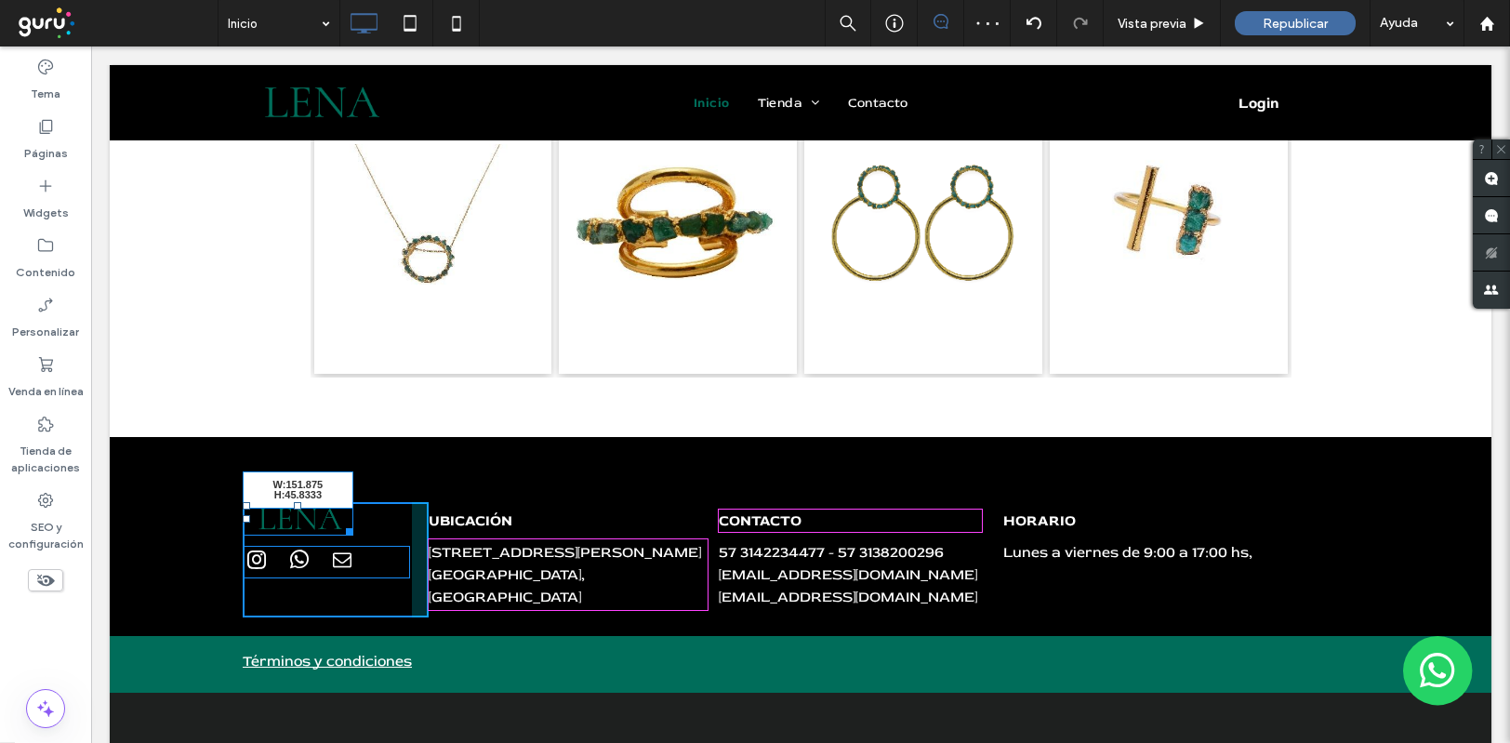
drag, startPoint x: 335, startPoint y: 419, endPoint x: 345, endPoint y: 429, distance: 13.8
click at [345, 502] on div "W:151.875 H:45.8333" at bounding box center [298, 518] width 111 height 33
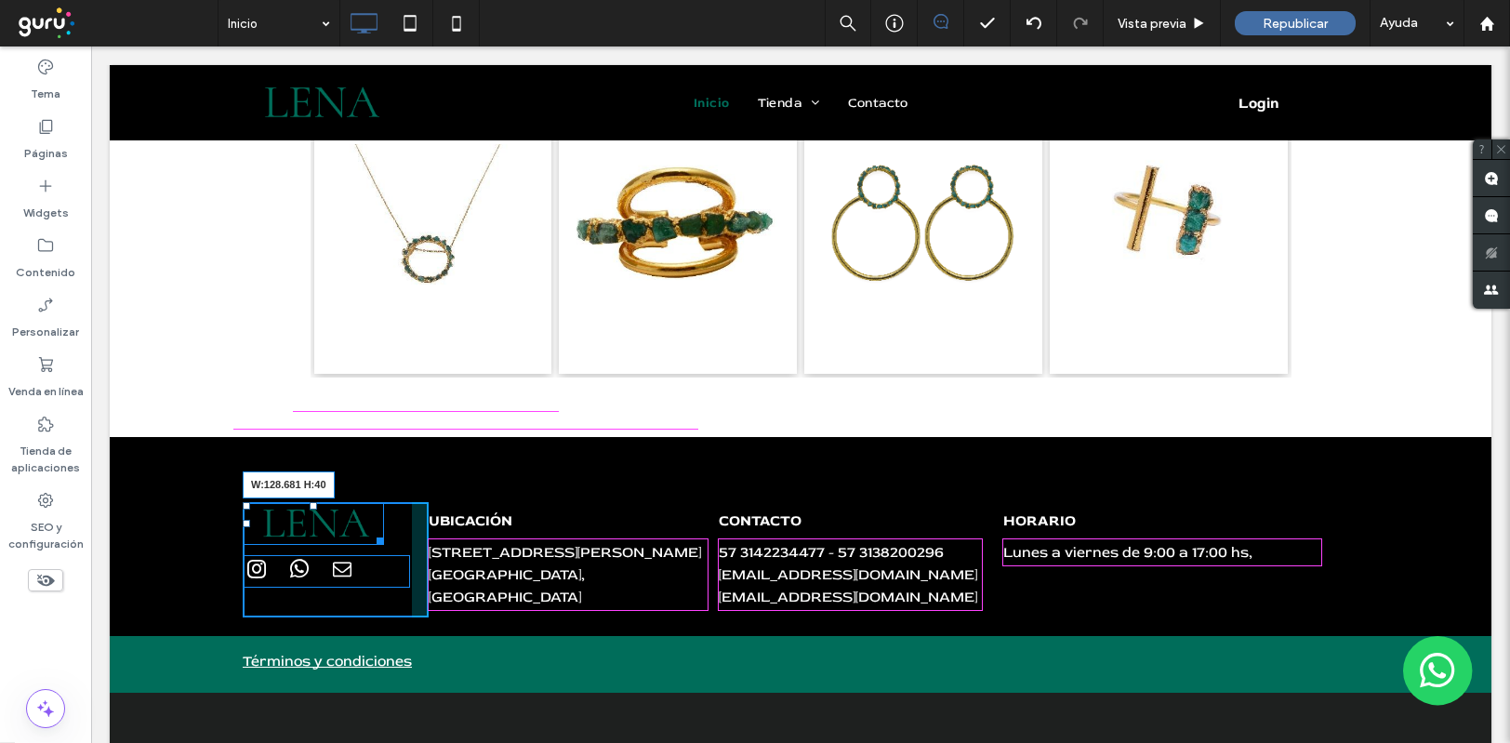
drag, startPoint x: 369, startPoint y: 431, endPoint x: 351, endPoint y: 424, distance: 19.7
click at [370, 531] on div at bounding box center [377, 538] width 14 height 14
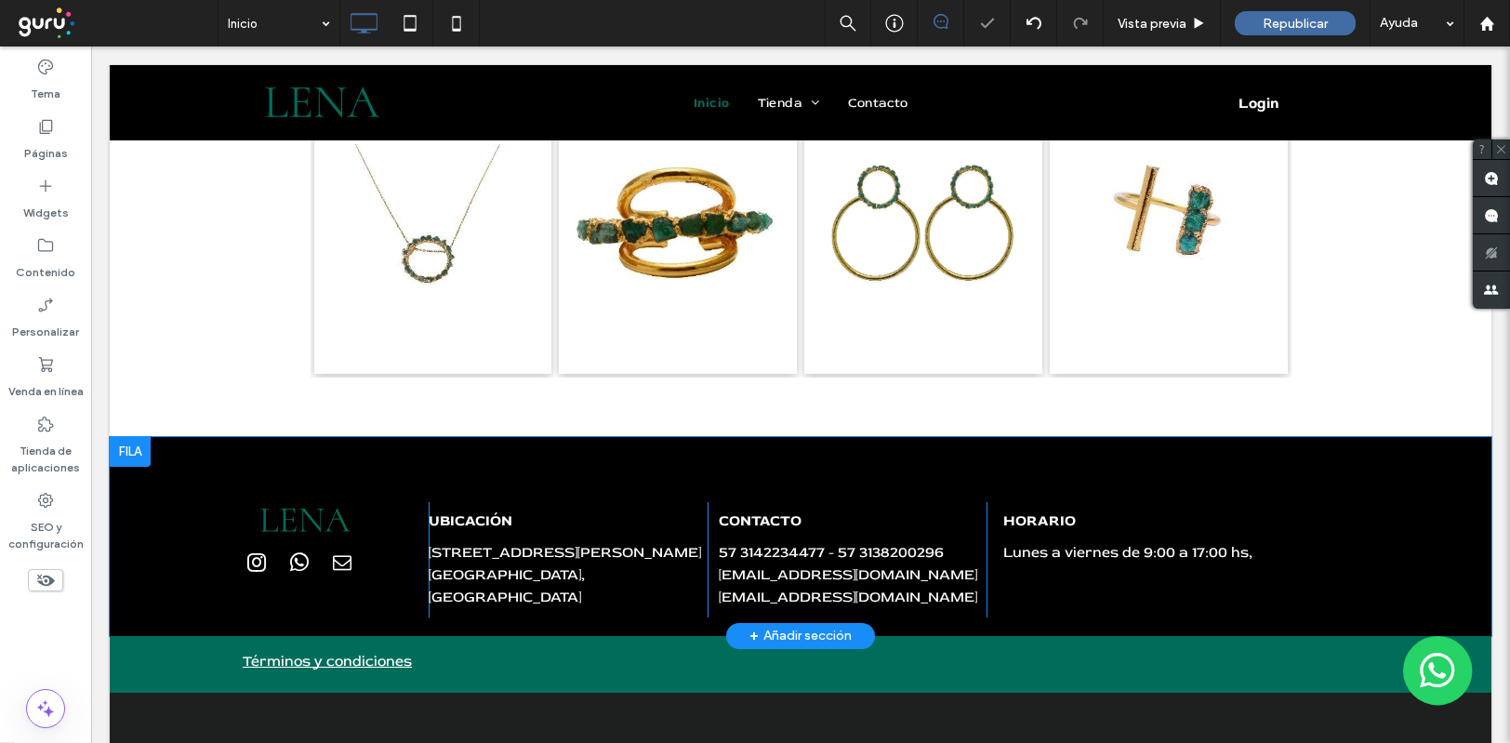
click at [166, 437] on div "Click To Paste UBICACIÓN Carrera 7 12c 40 piso 4, Candelaria Bogotá, Colombia C…" at bounding box center [801, 536] width 1382 height 199
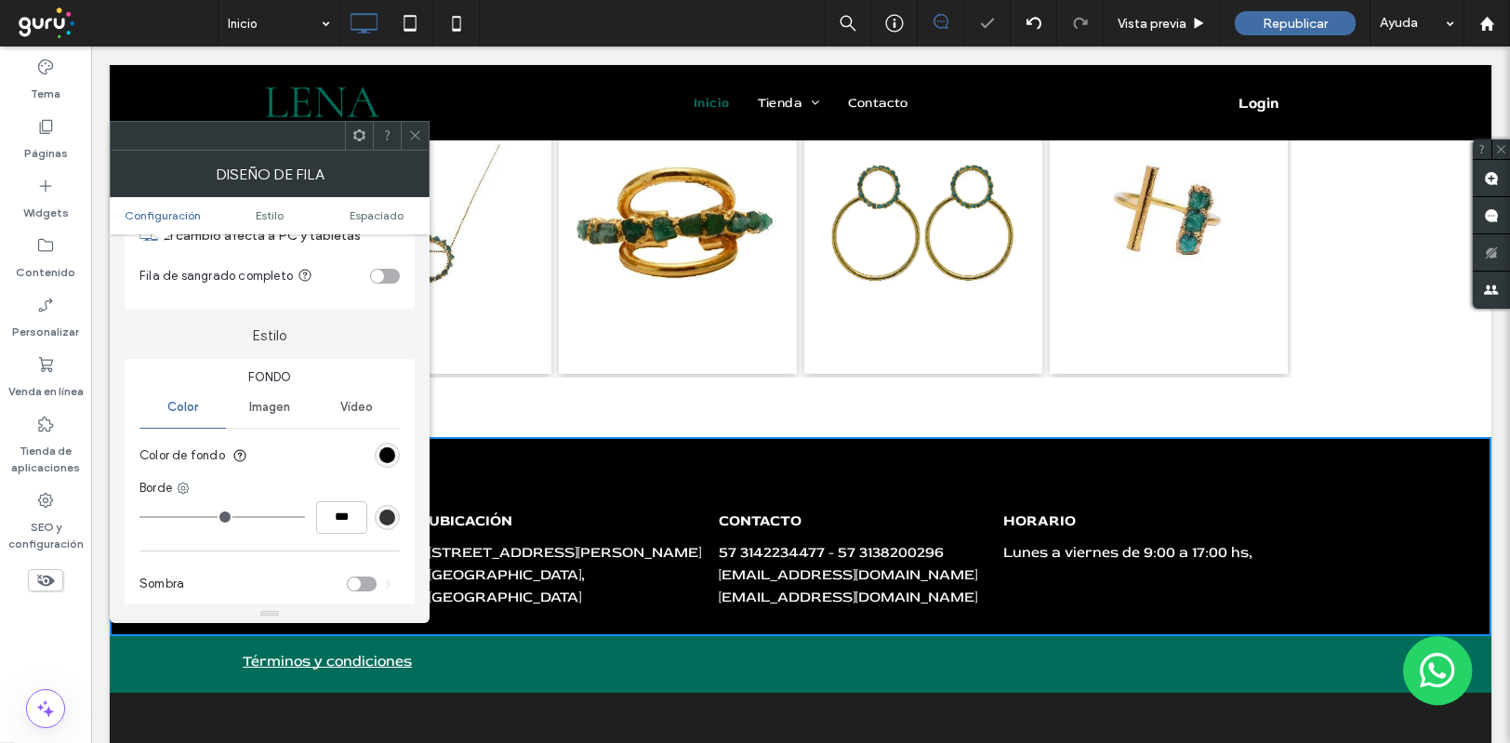
scroll to position [124, 0]
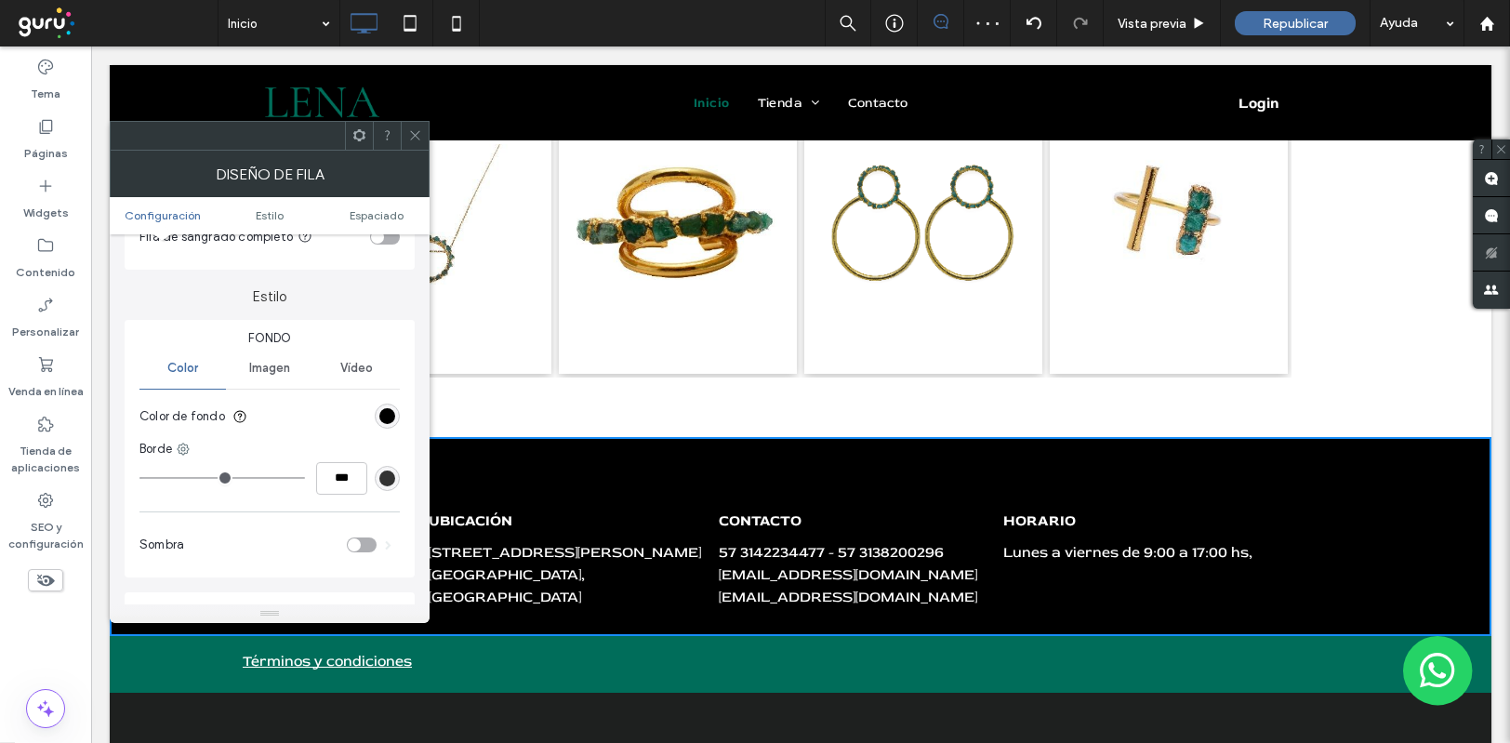
click at [415, 138] on icon at bounding box center [415, 135] width 14 height 14
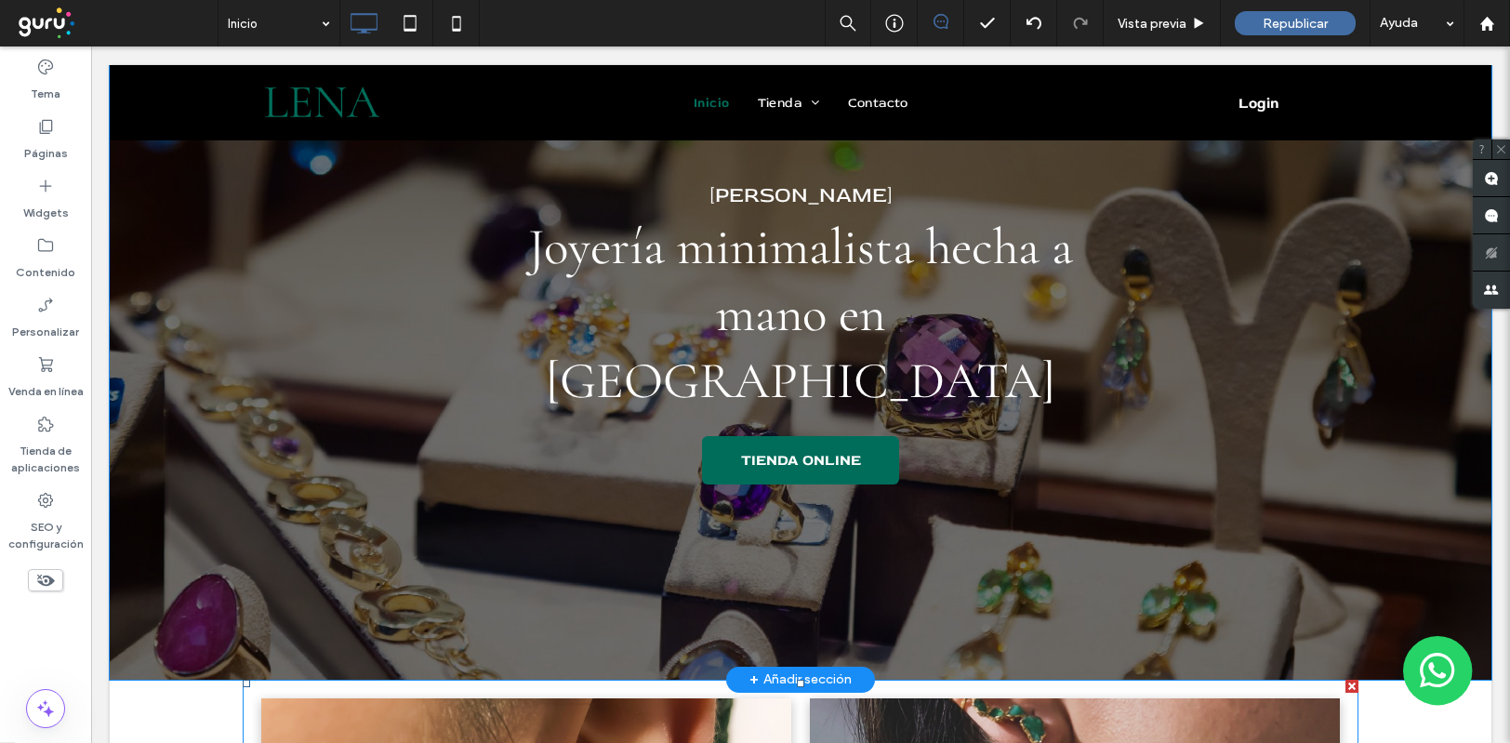
scroll to position [0, 0]
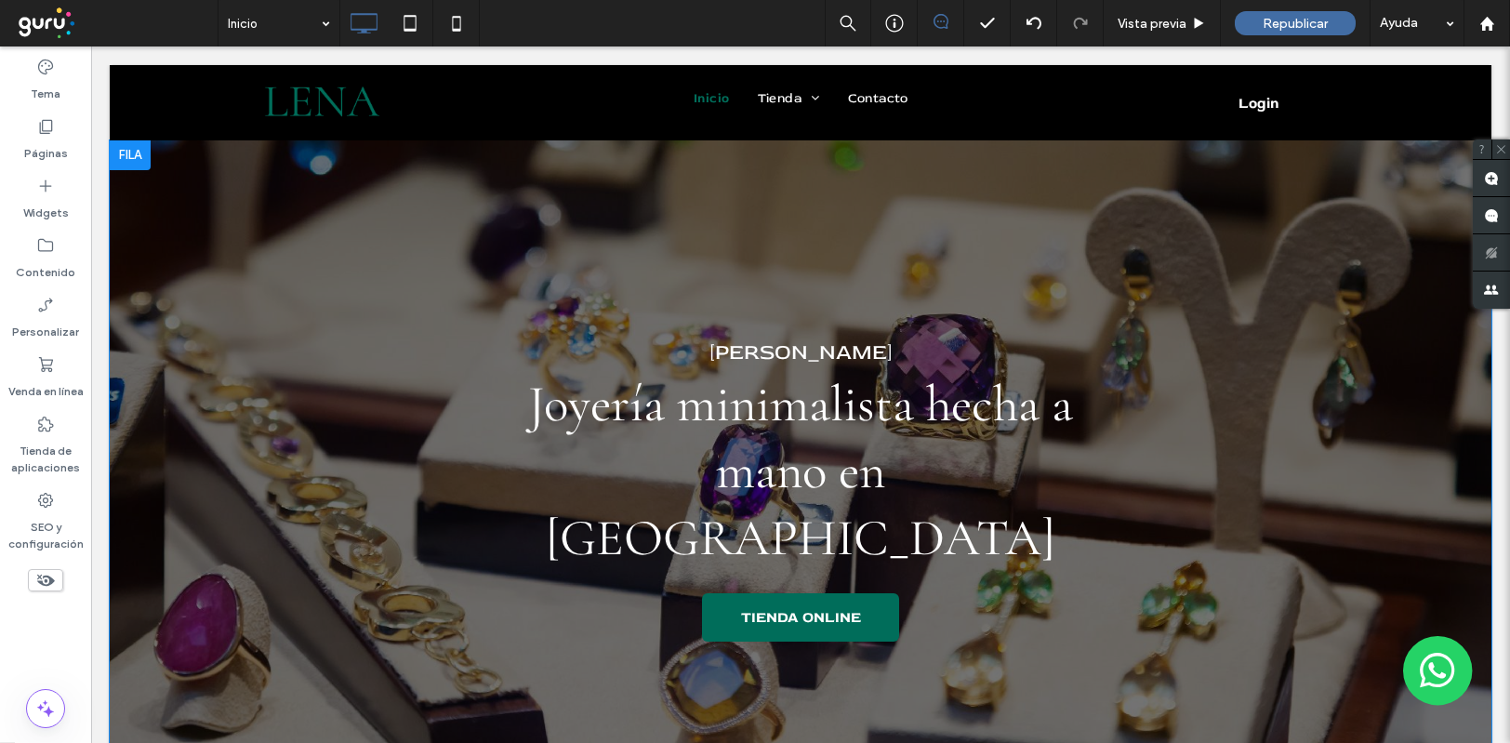
click at [352, 392] on div "LENA Joyas Joyería minimalista hecha a mano en Colombia TIENDA ONLINE Click To …" at bounding box center [801, 488] width 1116 height 325
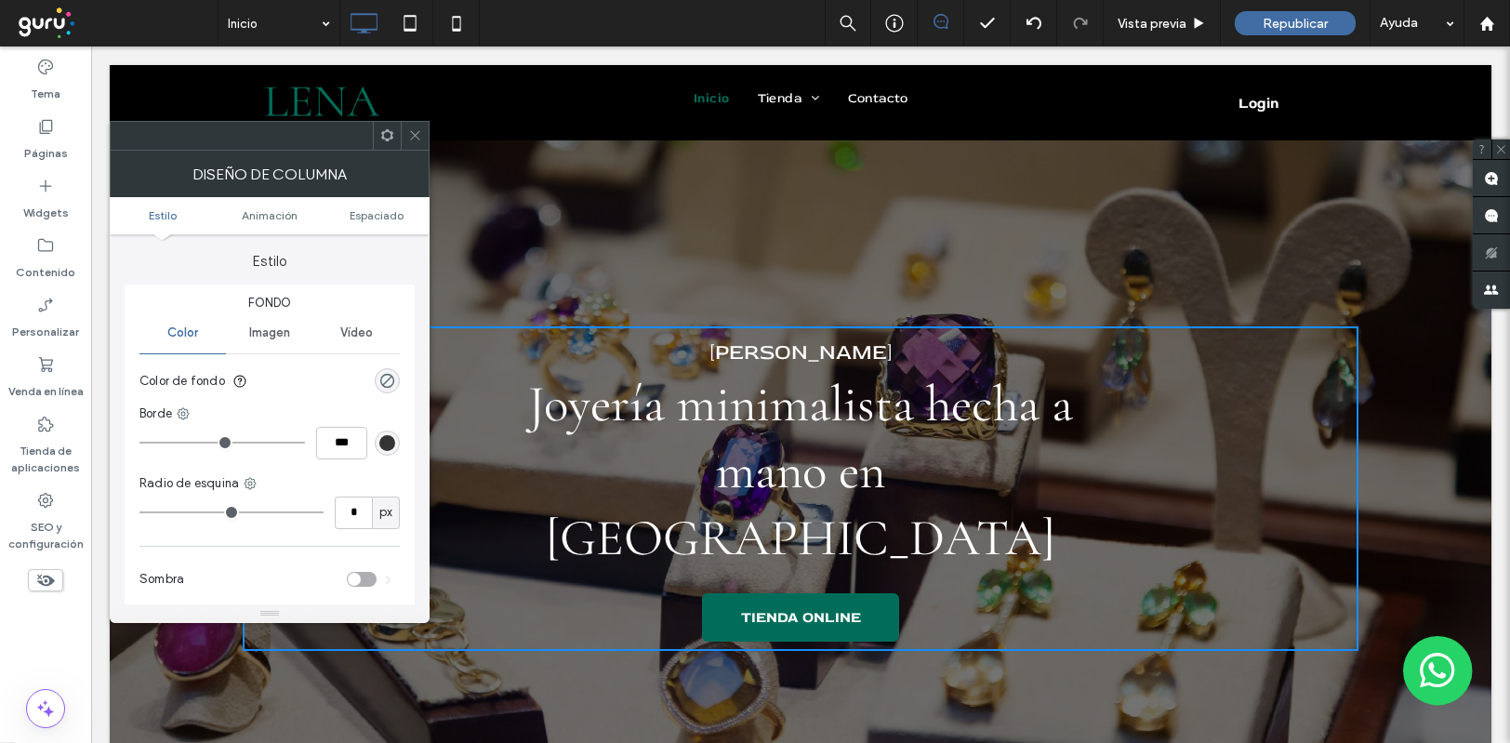
click at [421, 139] on icon at bounding box center [415, 135] width 14 height 14
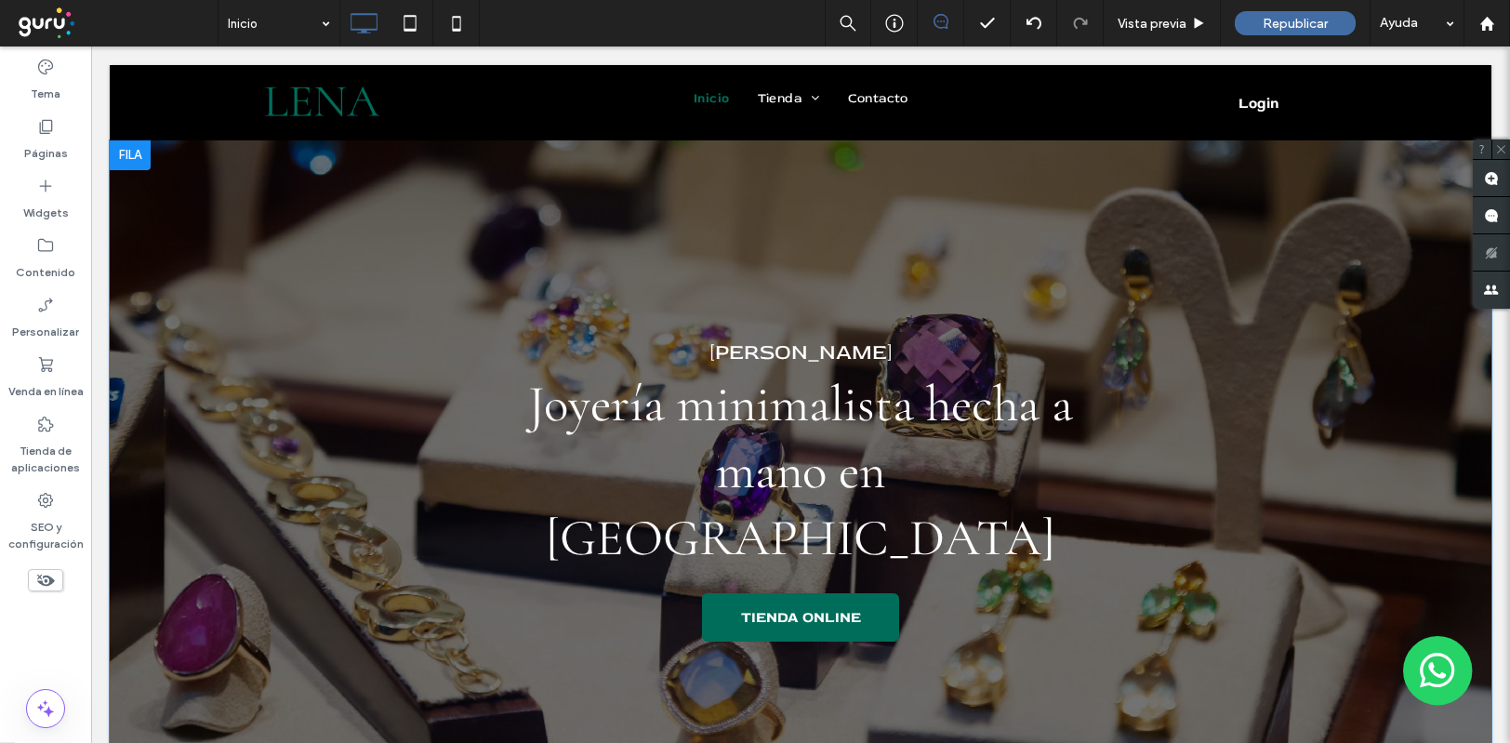
click at [359, 193] on div "LENA Joyas Joyería minimalista hecha a mano en Colombia TIENDA ONLINE Click To …" at bounding box center [801, 488] width 1382 height 697
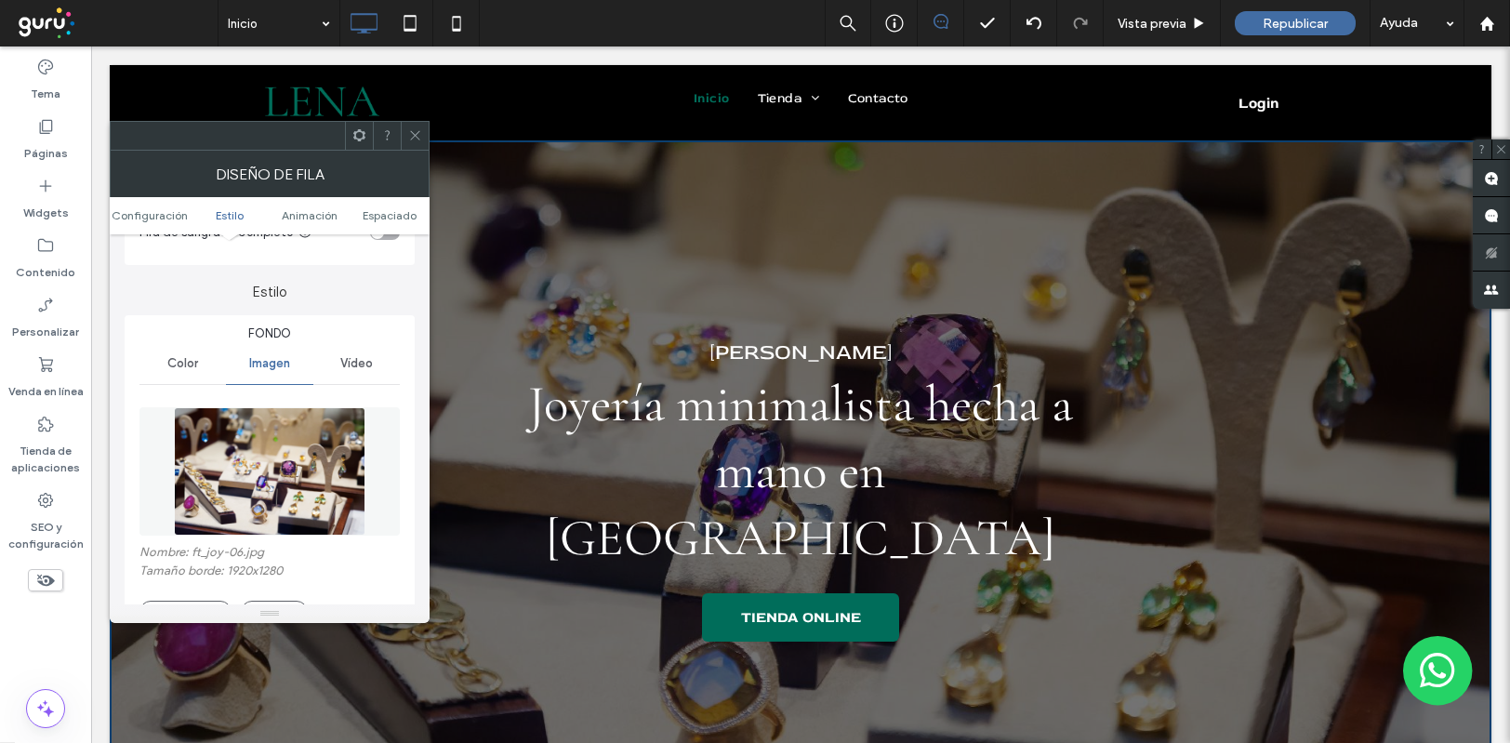
scroll to position [372, 0]
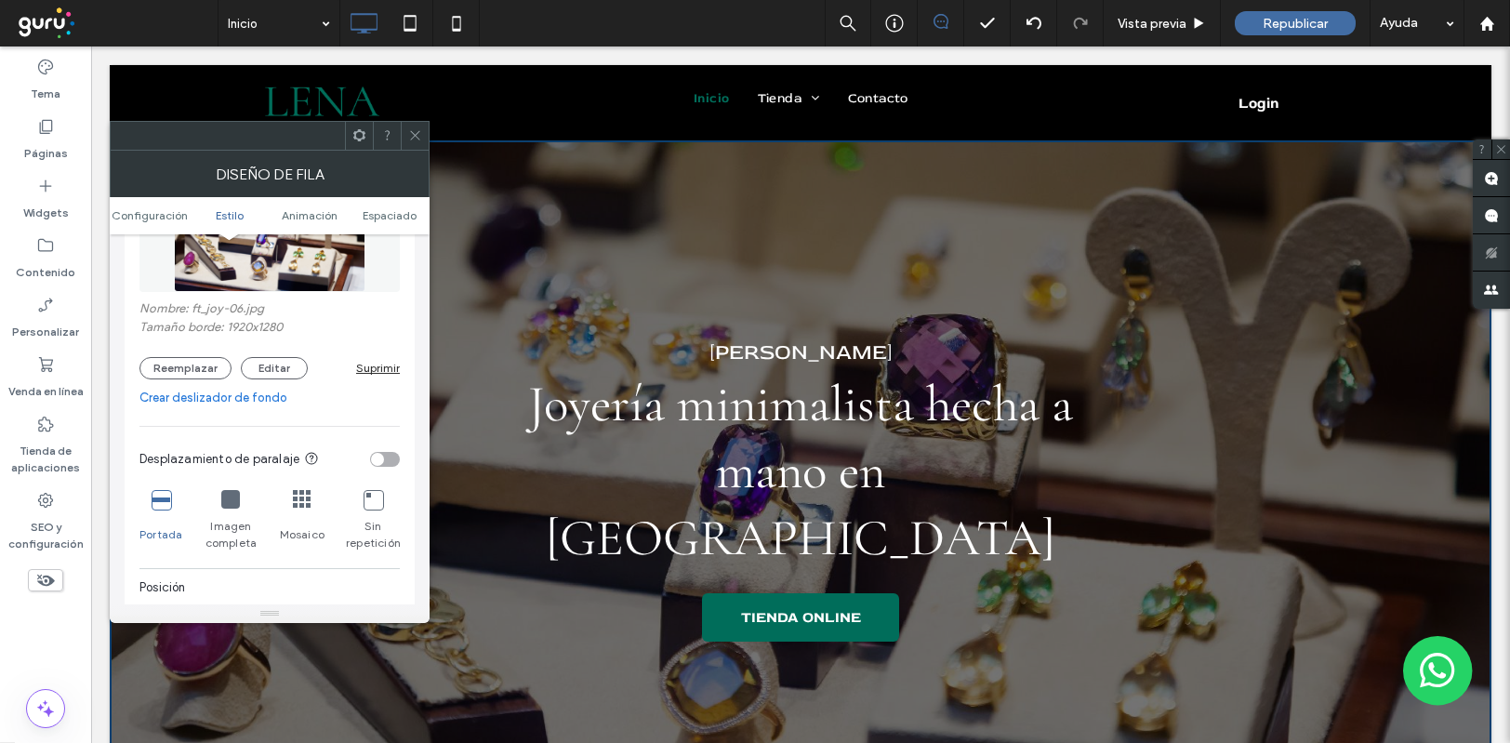
click at [253, 397] on link "Crear deslizador de fondo" at bounding box center [269, 398] width 260 height 19
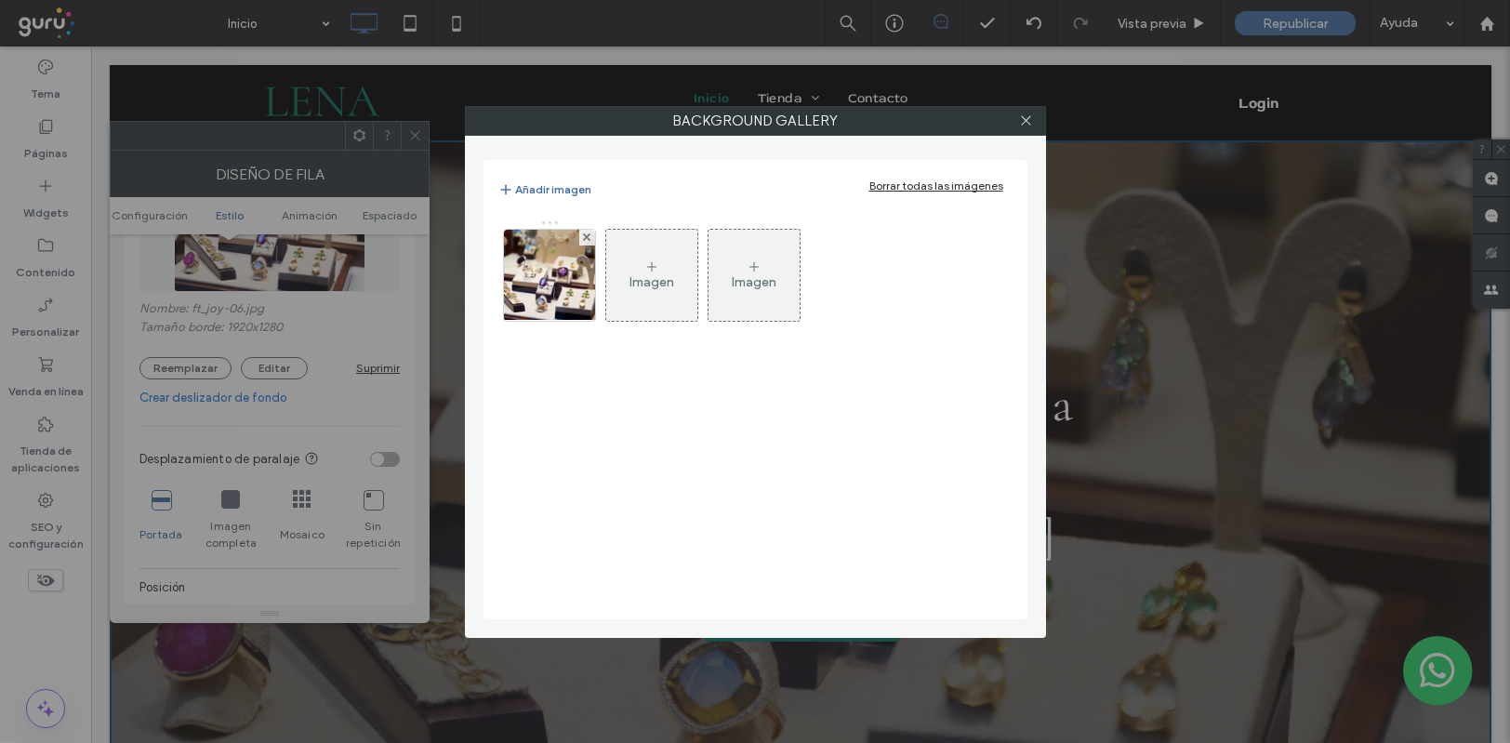
click at [636, 268] on div "Imagen" at bounding box center [651, 275] width 91 height 87
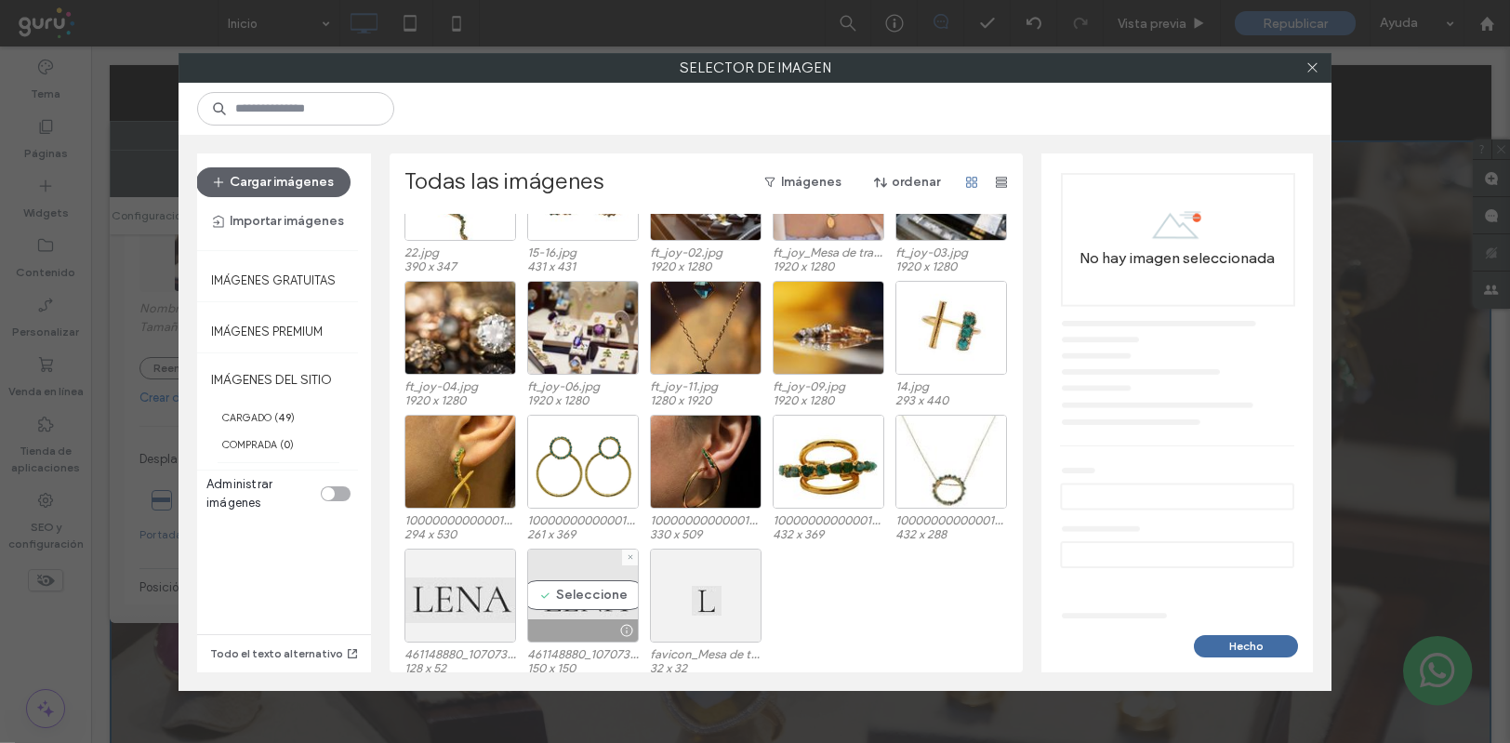
scroll to position [783, 0]
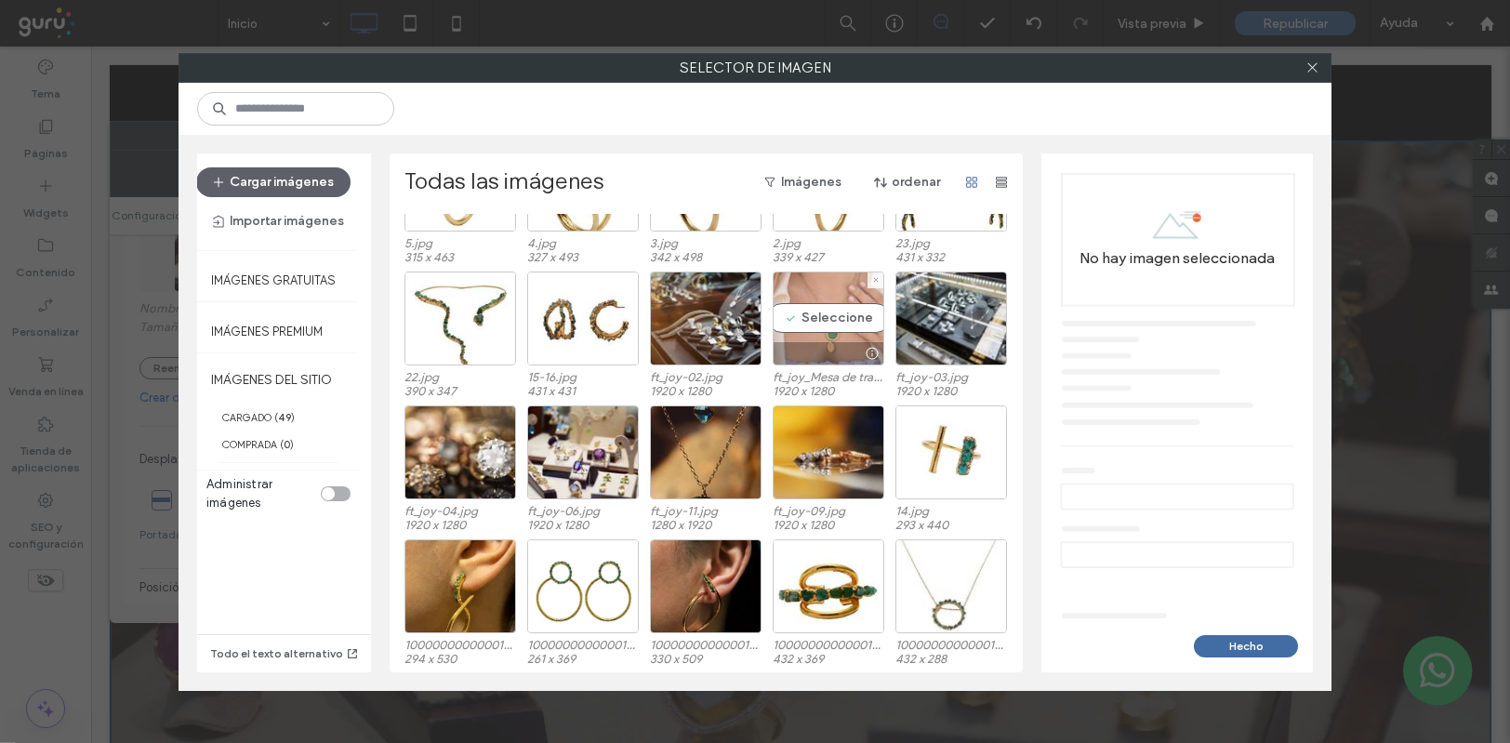
click at [833, 308] on div "Seleccione" at bounding box center [829, 319] width 112 height 94
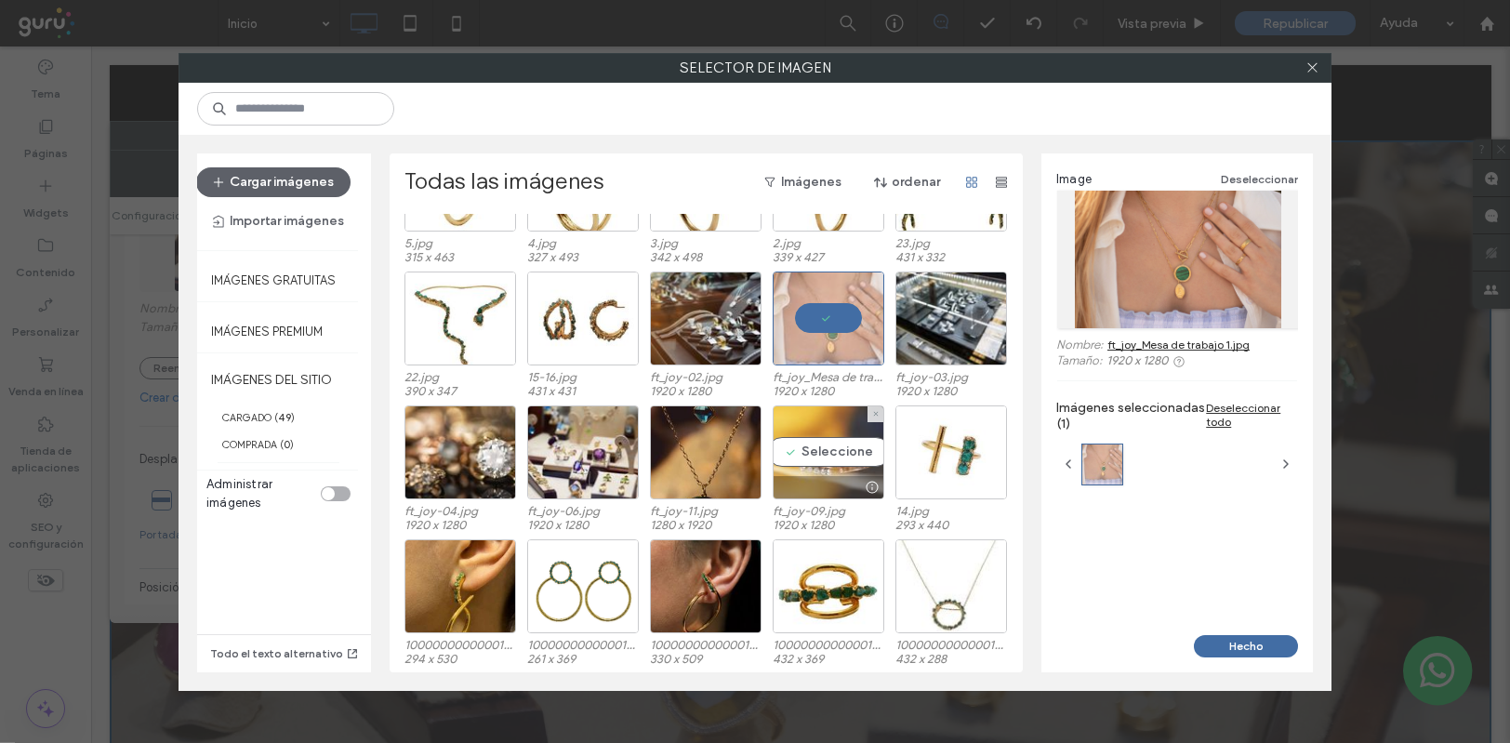
click at [826, 443] on div "Seleccione" at bounding box center [829, 452] width 112 height 94
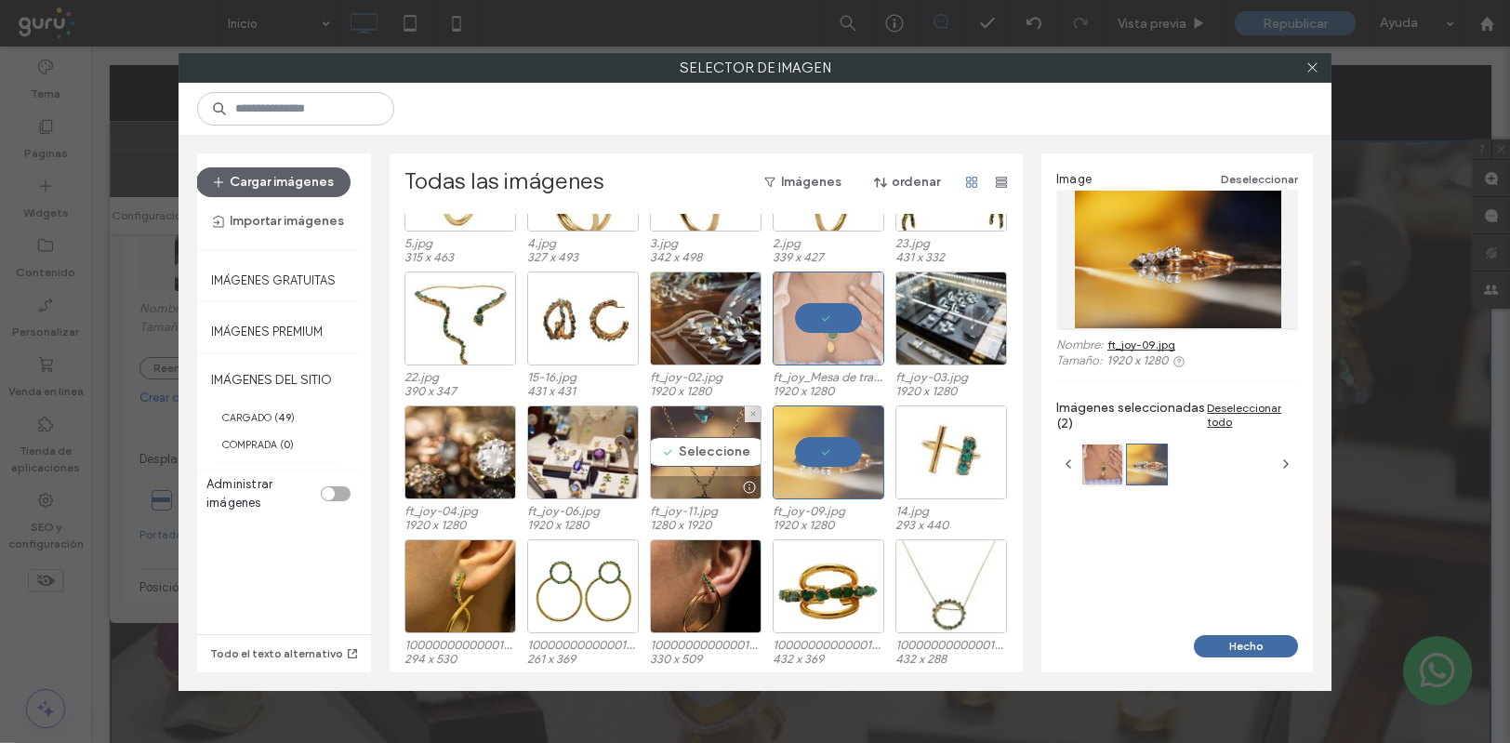
click at [692, 455] on div "Seleccione" at bounding box center [706, 452] width 112 height 94
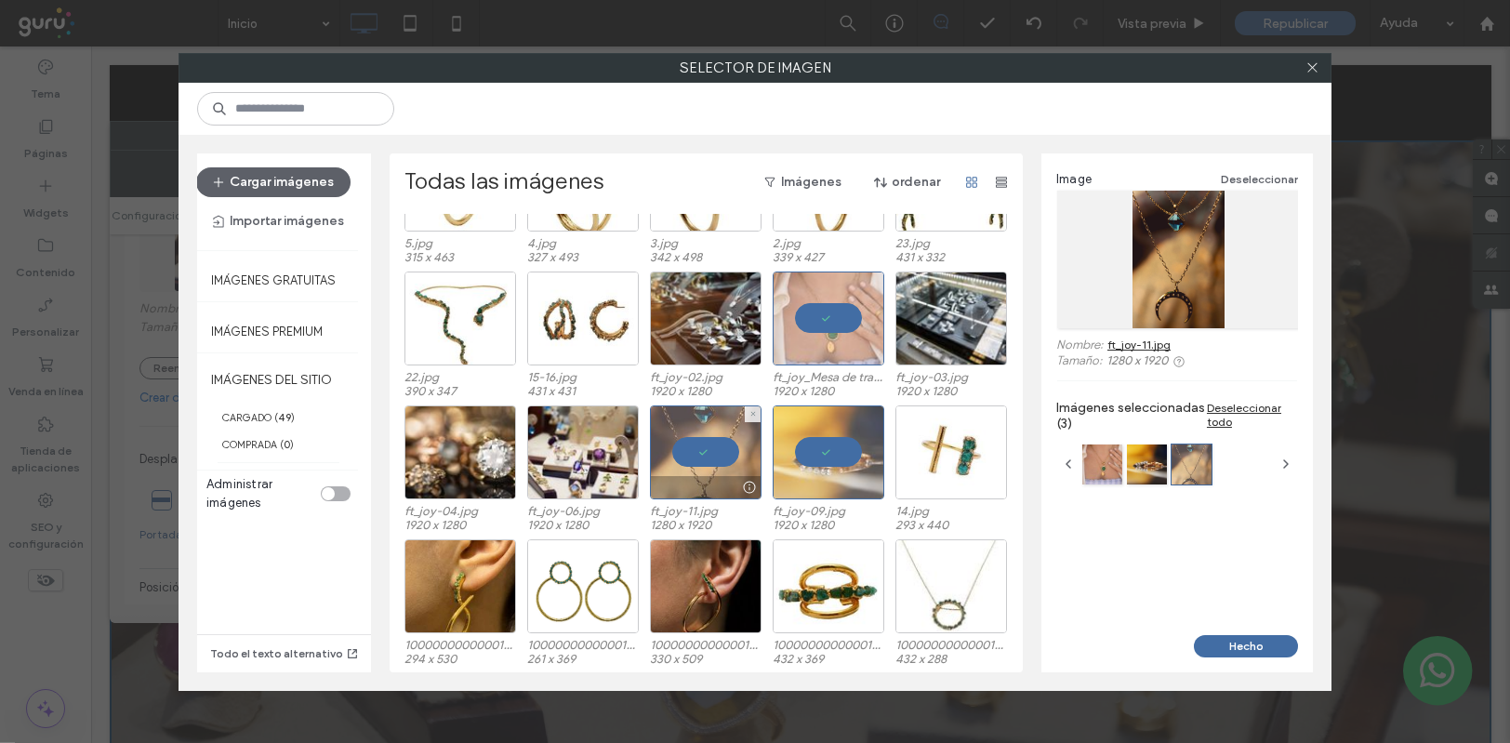
click at [709, 448] on div at bounding box center [706, 452] width 112 height 94
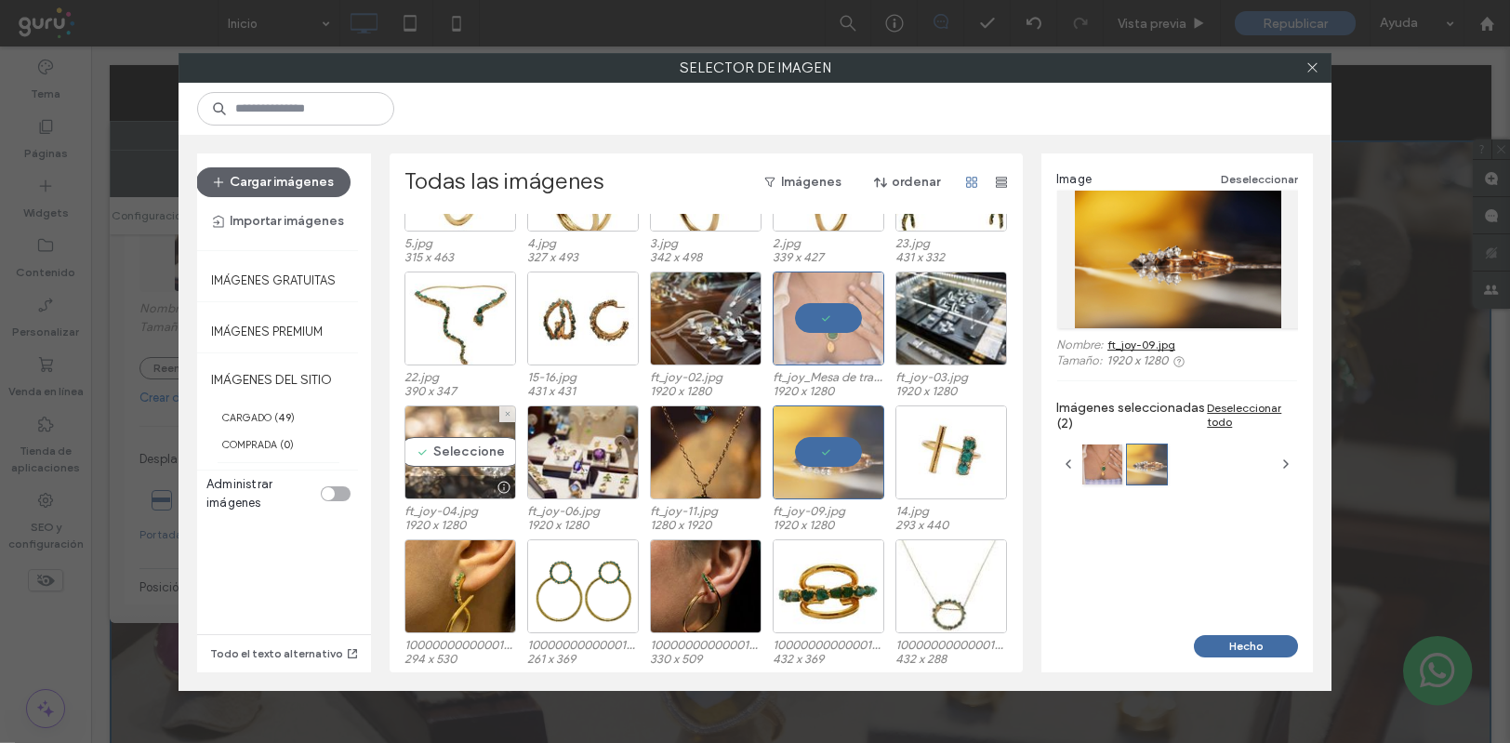
click at [444, 447] on div "Seleccione" at bounding box center [461, 452] width 112 height 94
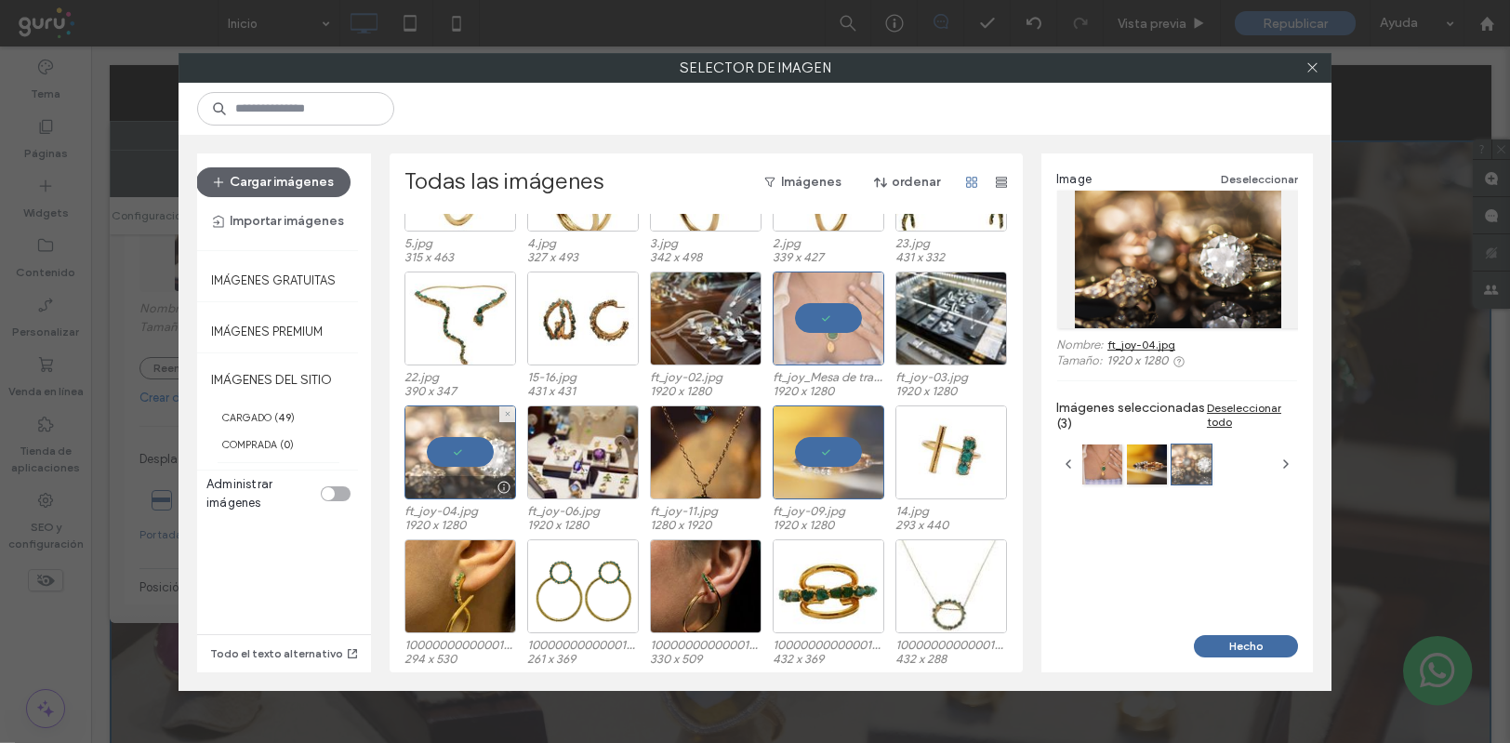
click at [454, 447] on div at bounding box center [461, 452] width 112 height 94
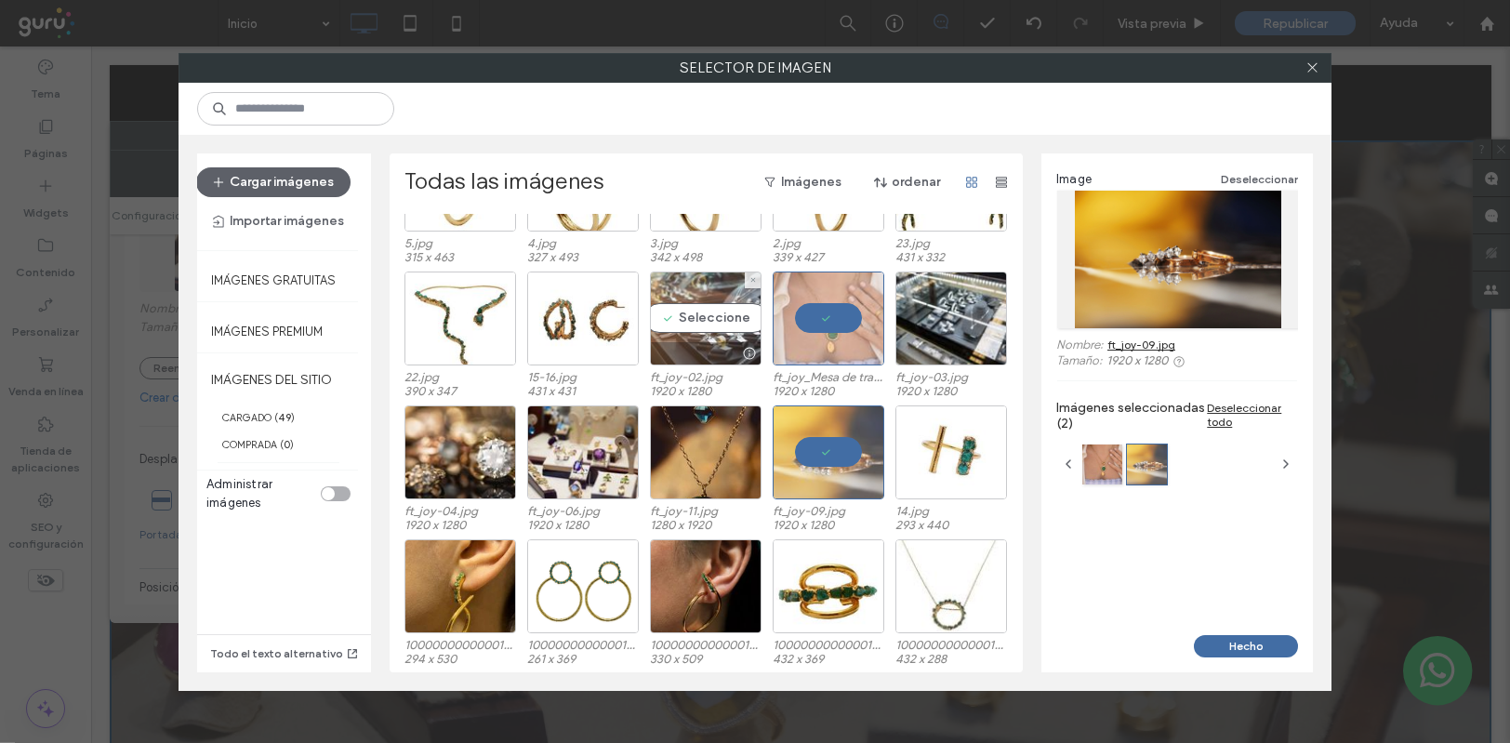
click at [715, 324] on div "Seleccione" at bounding box center [706, 319] width 112 height 94
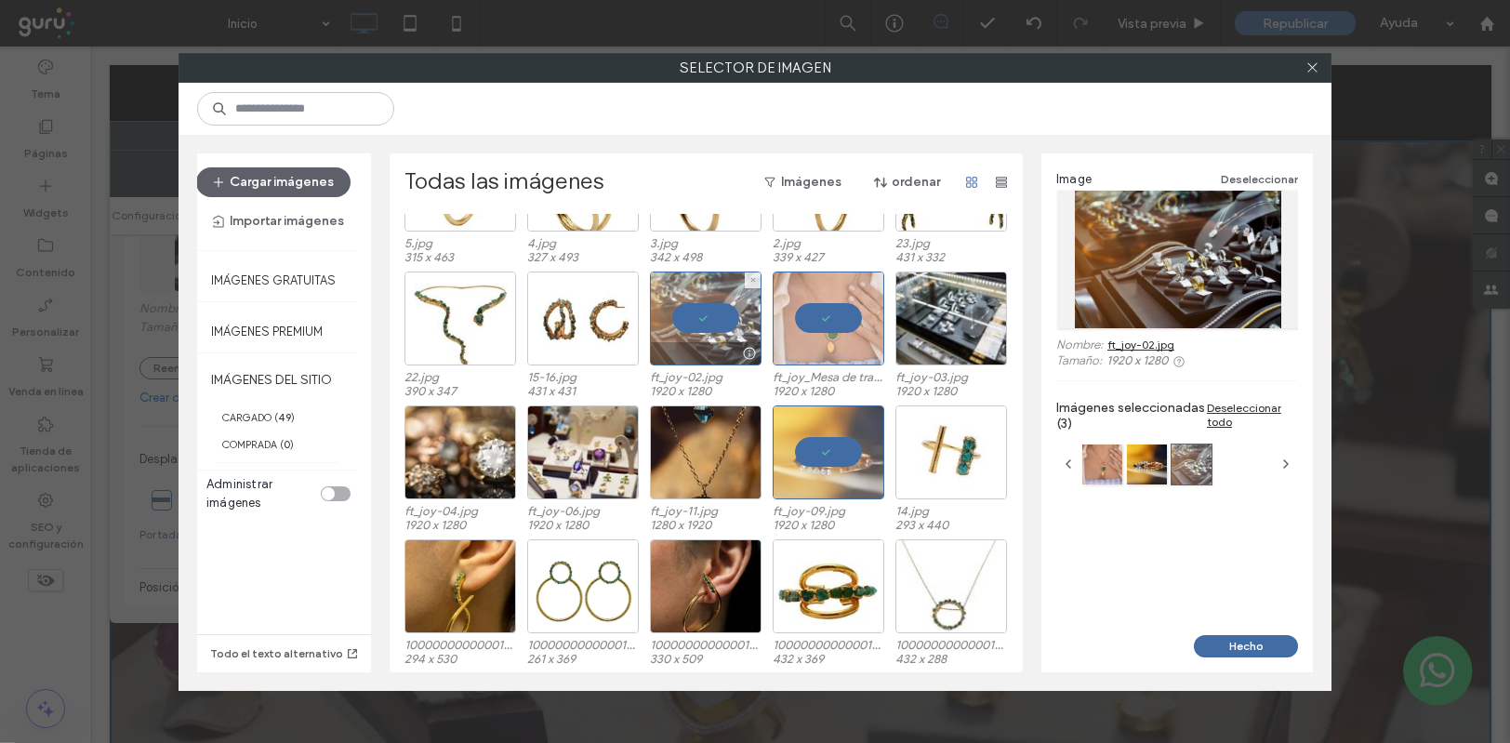
click at [699, 317] on div at bounding box center [706, 319] width 112 height 94
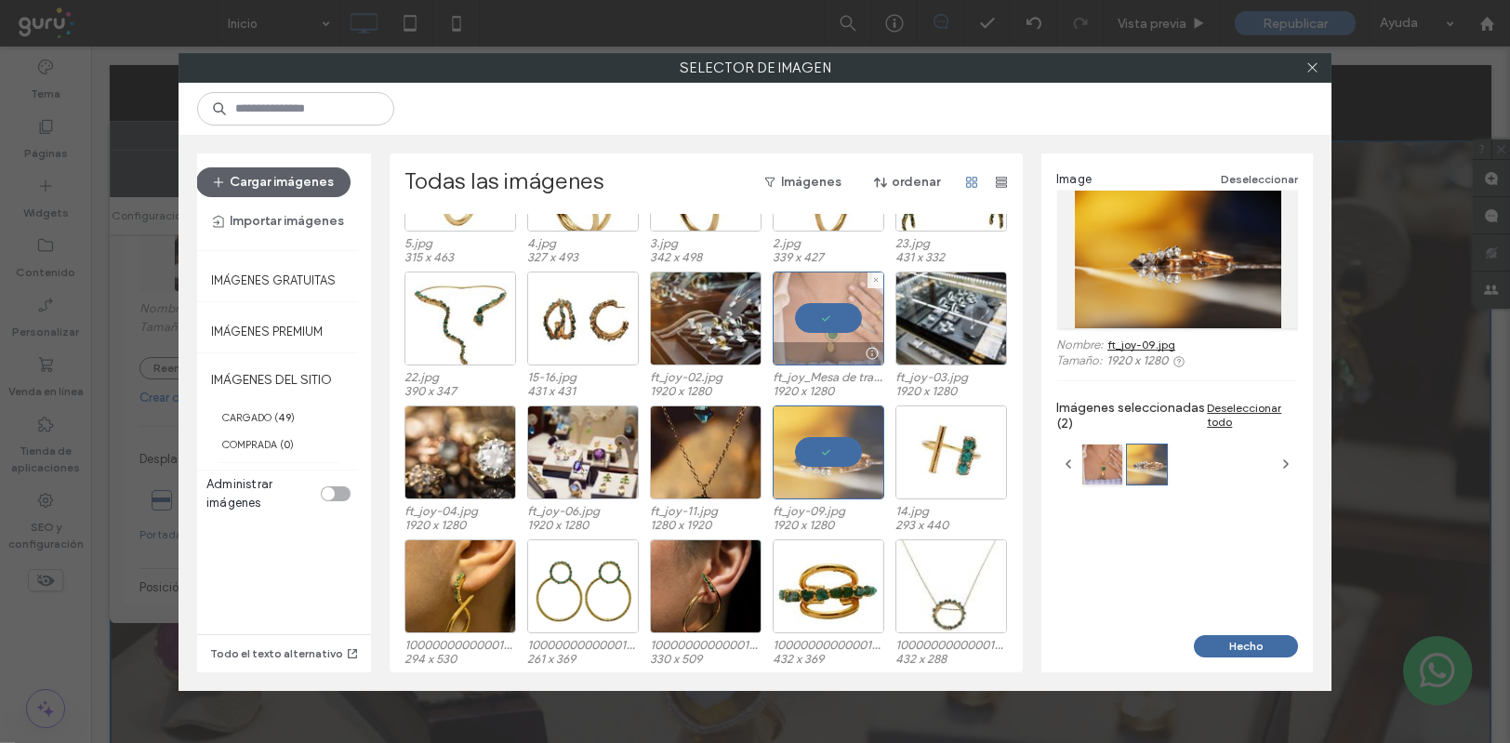
click at [827, 310] on div at bounding box center [829, 319] width 112 height 94
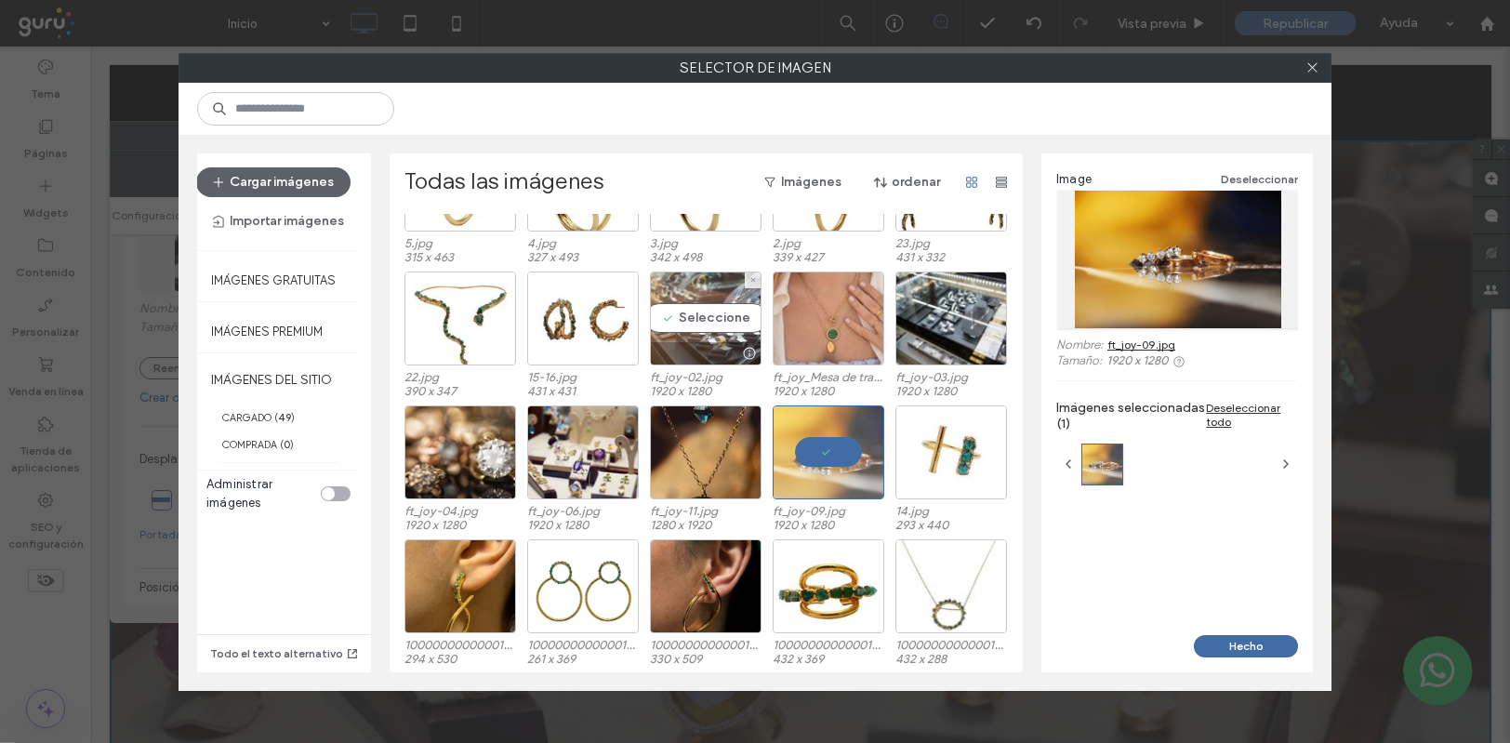
click at [699, 316] on div "Seleccione" at bounding box center [706, 319] width 112 height 94
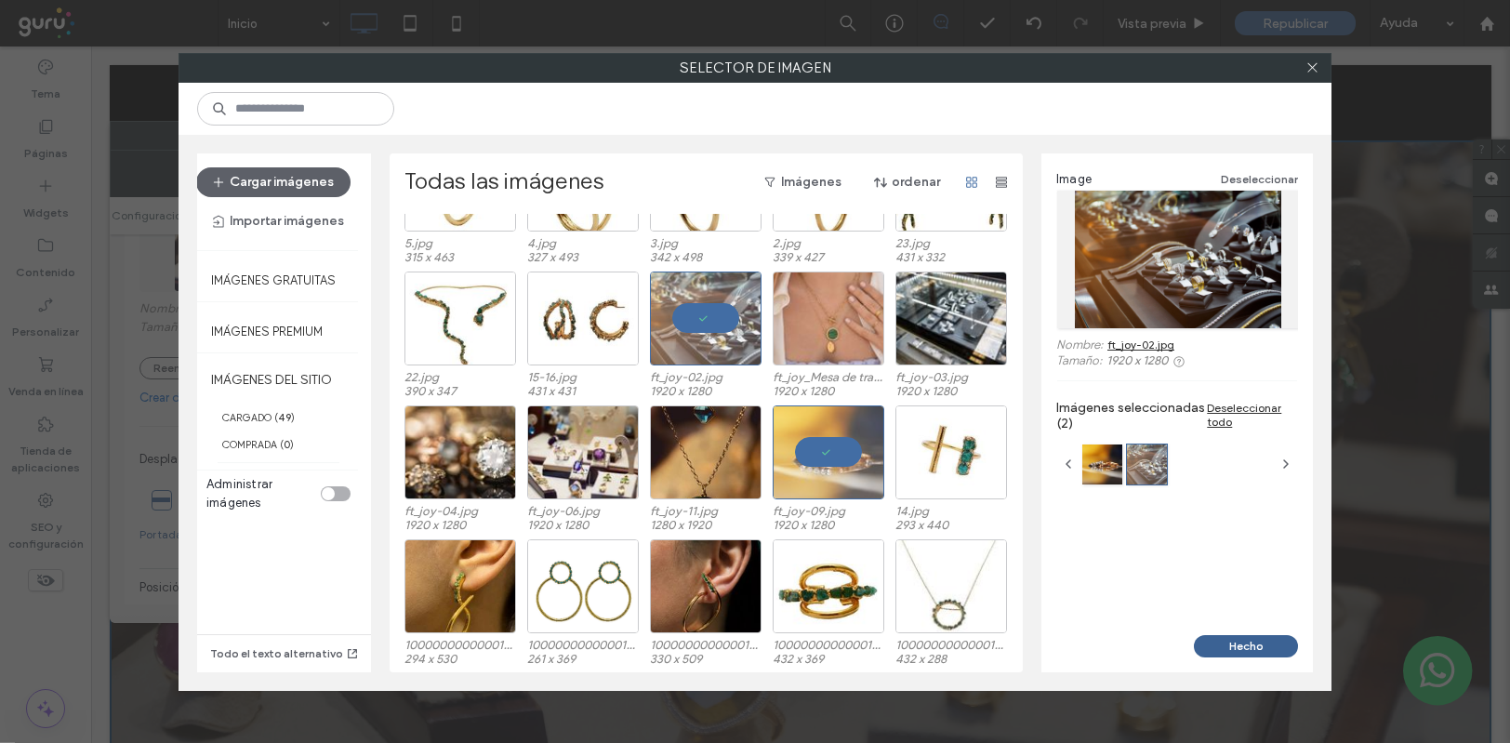
click at [1236, 640] on button "Hecho" at bounding box center [1246, 646] width 104 height 22
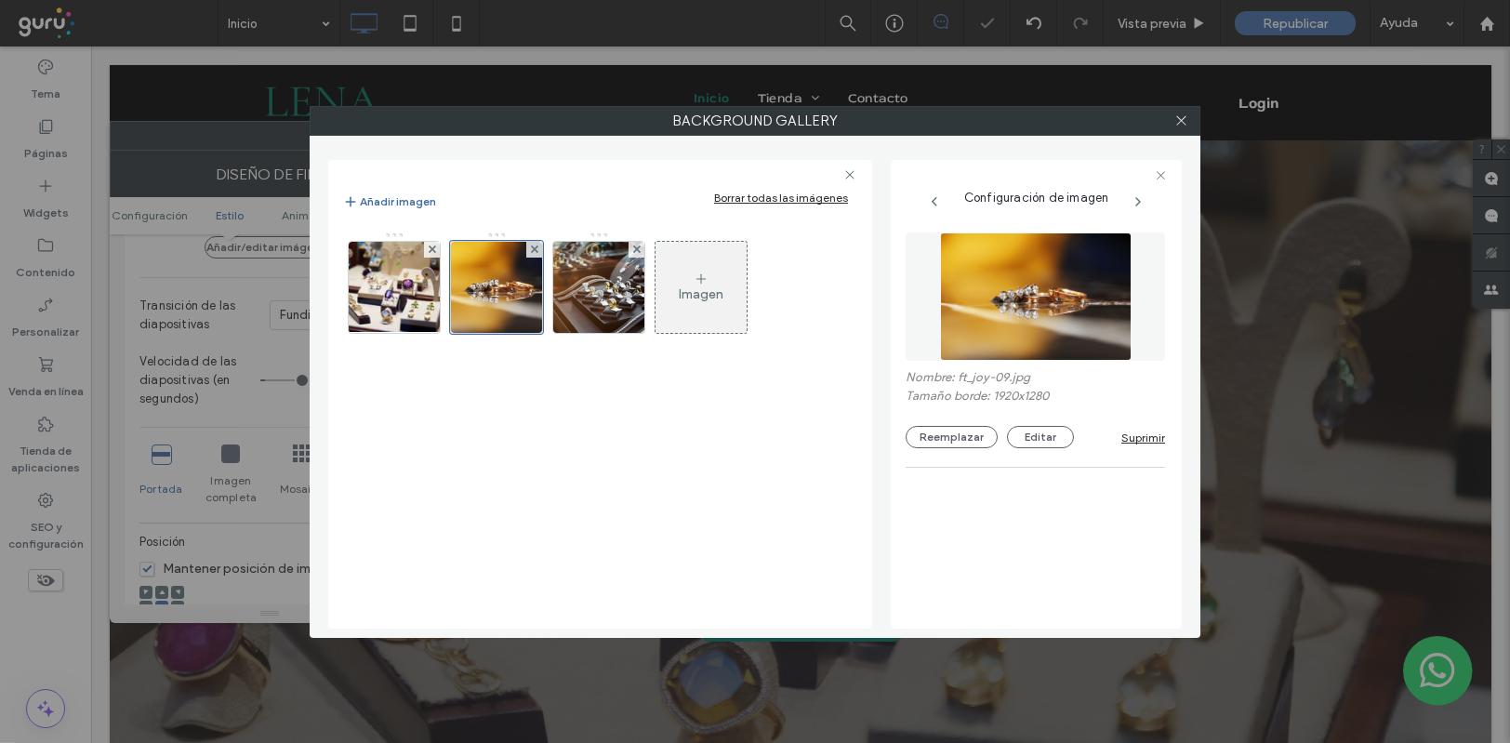
scroll to position [371, 0]
click at [1183, 120] on icon at bounding box center [1182, 120] width 14 height 14
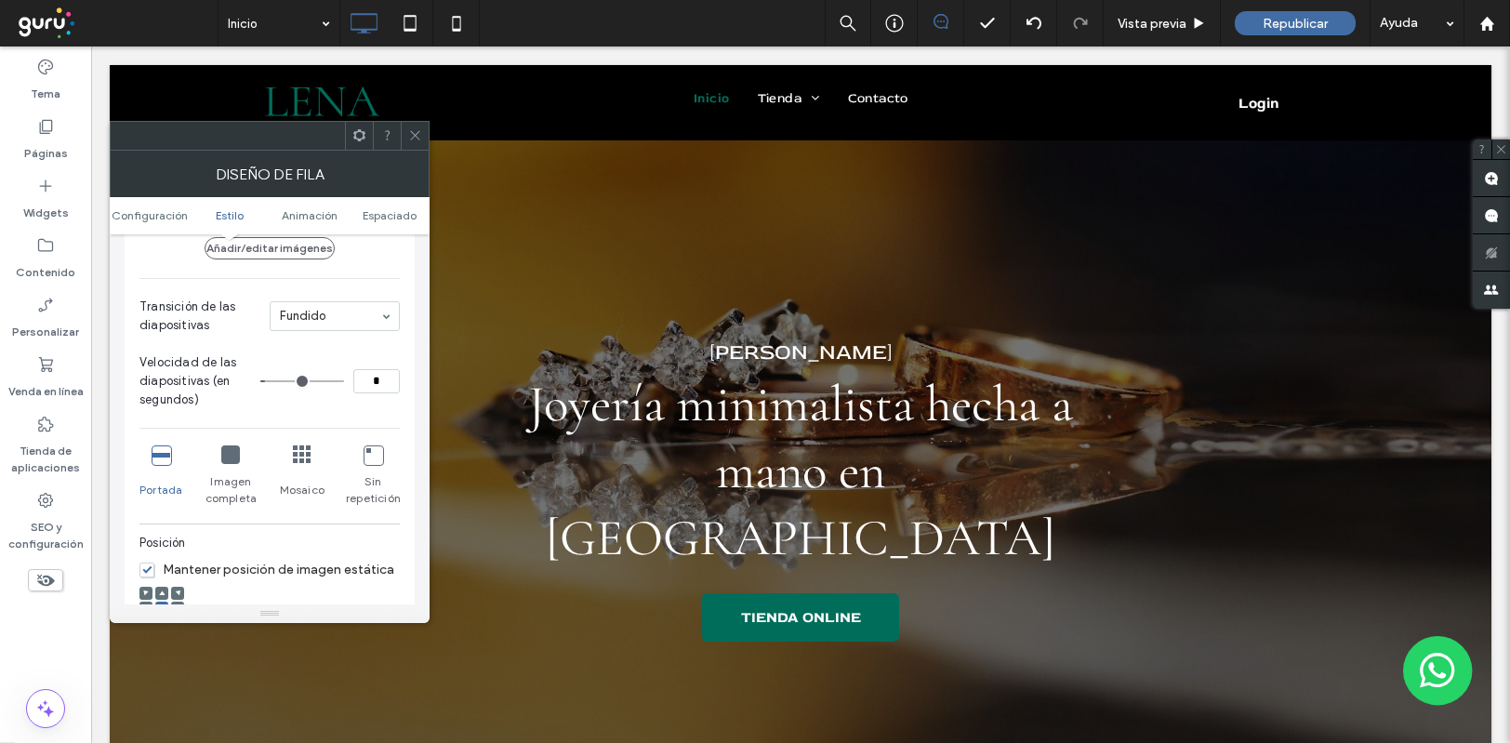
click at [419, 140] on icon at bounding box center [415, 135] width 14 height 14
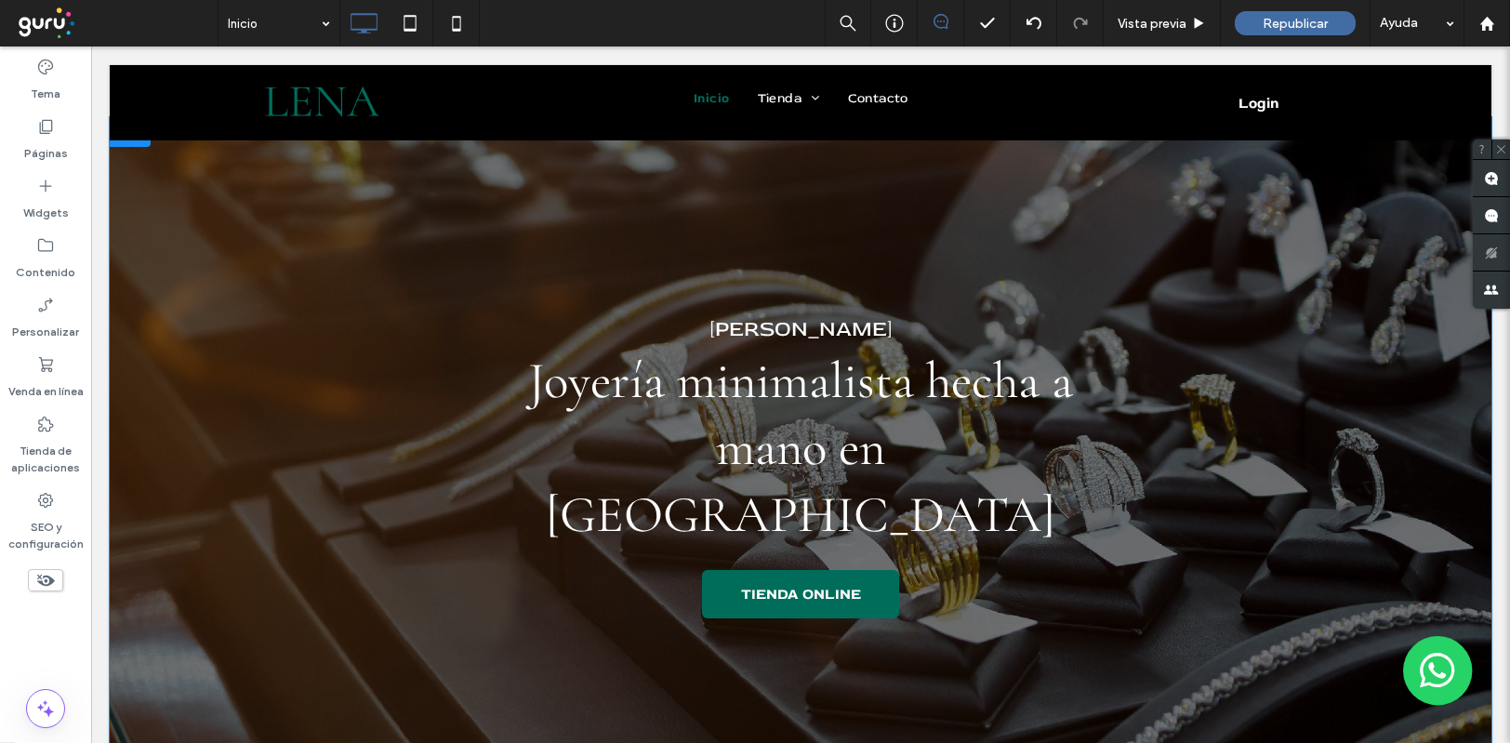
scroll to position [0, 0]
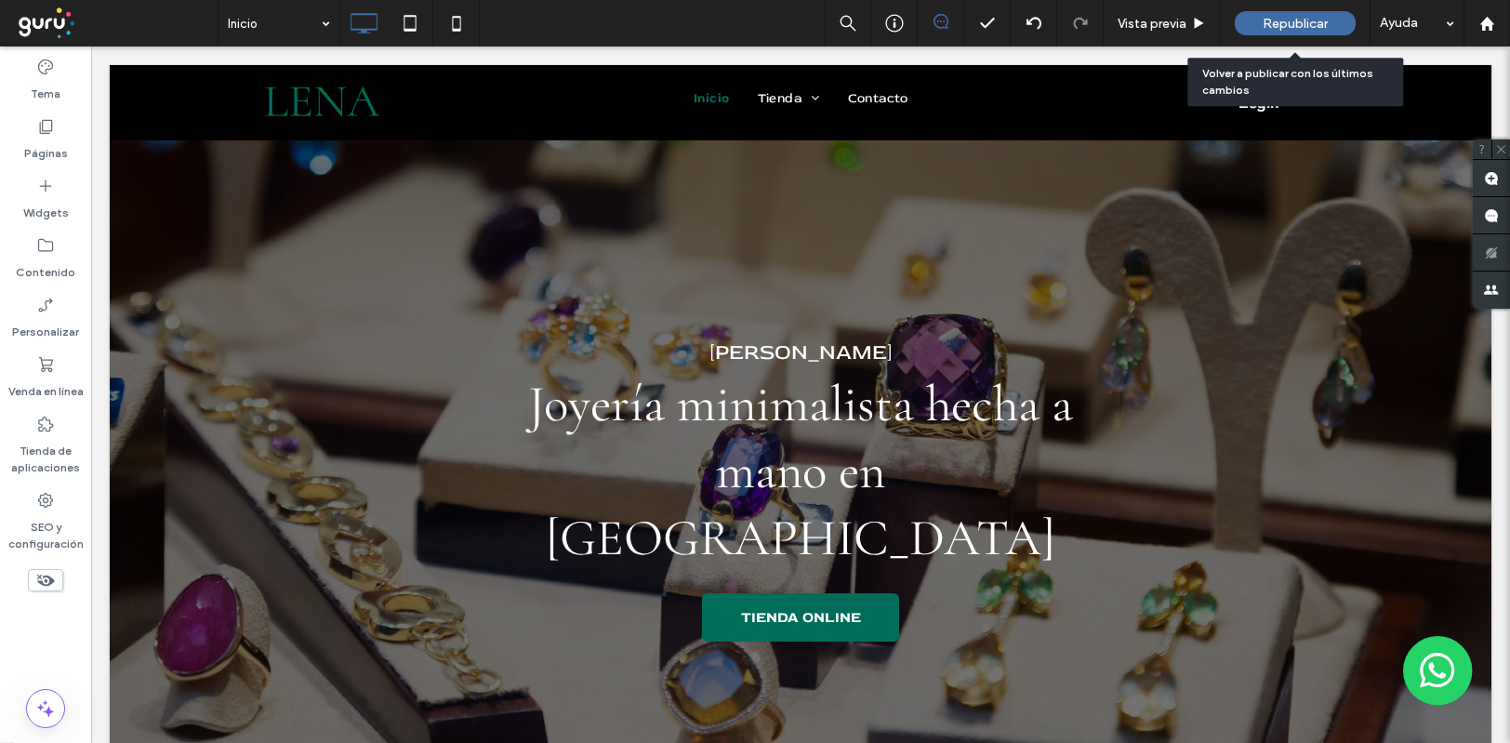
click at [1287, 22] on span "Republicar" at bounding box center [1295, 24] width 65 height 16
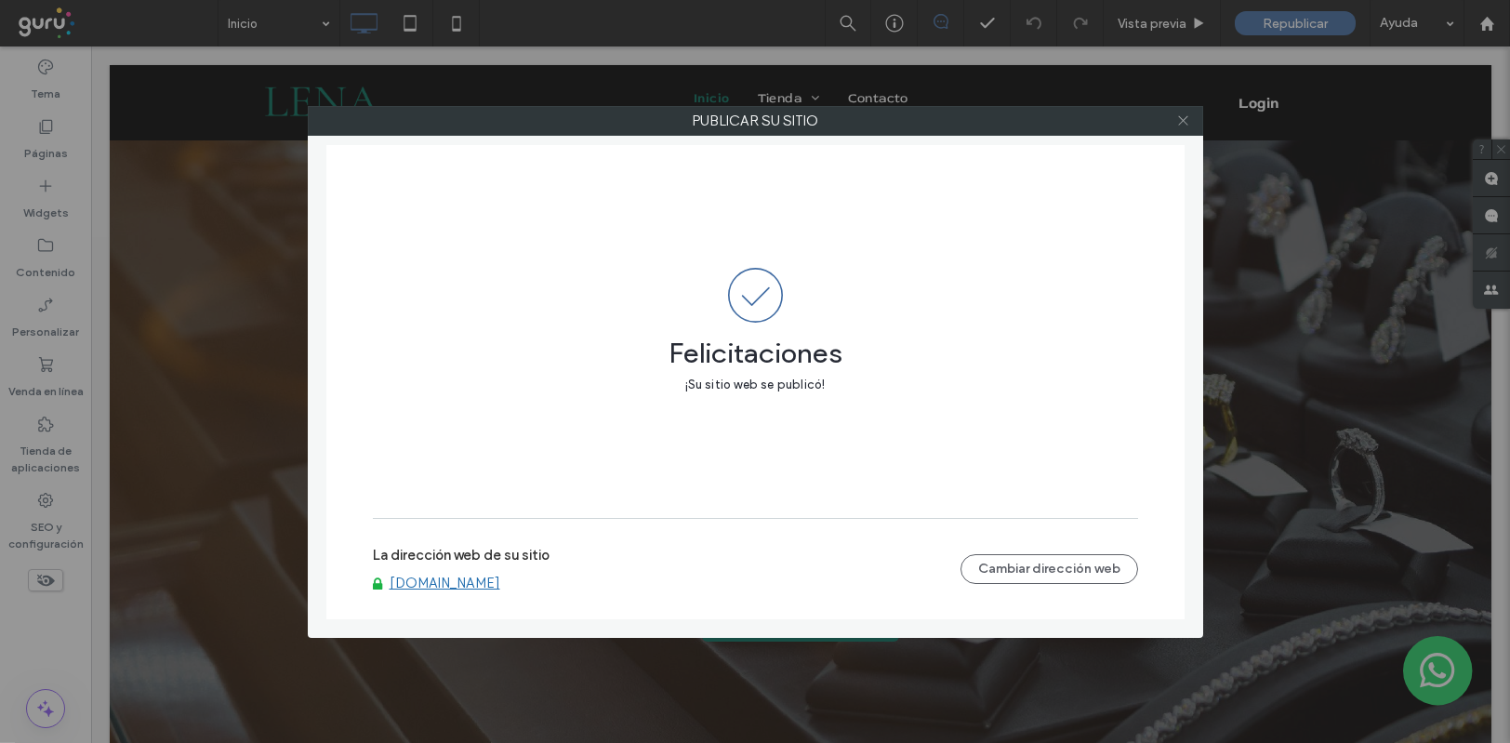
click at [1186, 123] on use at bounding box center [1182, 120] width 9 height 9
